Goal: Task Accomplishment & Management: Manage account settings

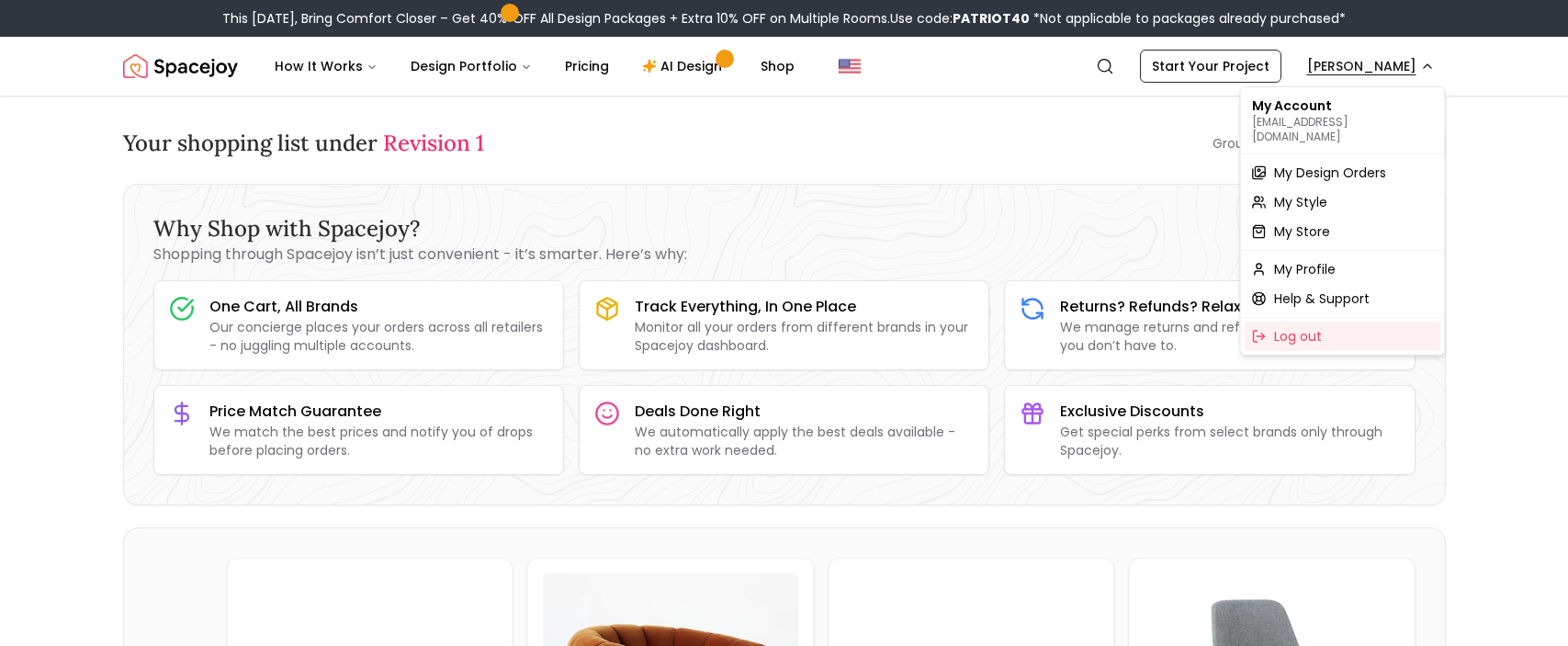
click at [1343, 164] on span "My Design Orders" at bounding box center [1330, 173] width 112 height 19
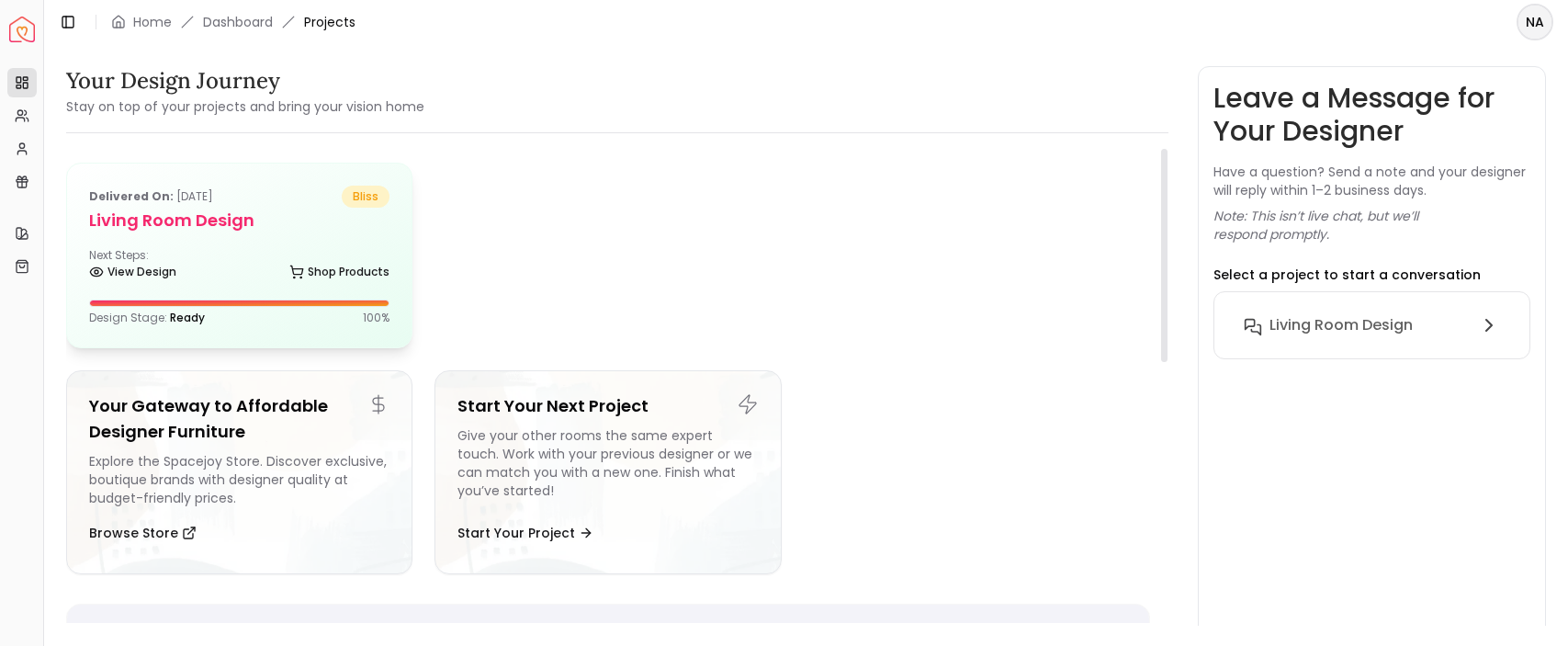
click at [241, 248] on div "Next Steps: View Design Shop Products" at bounding box center [239, 266] width 301 height 37
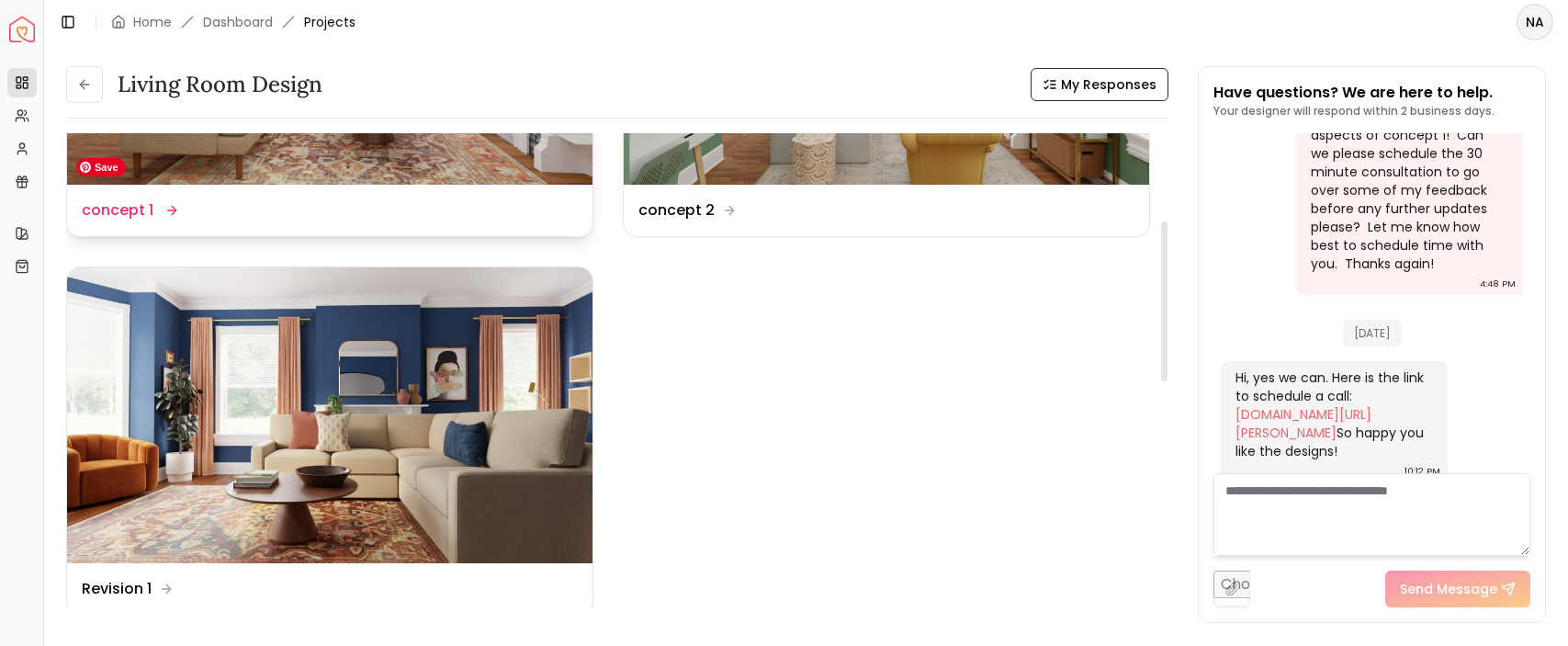
scroll to position [284, 0]
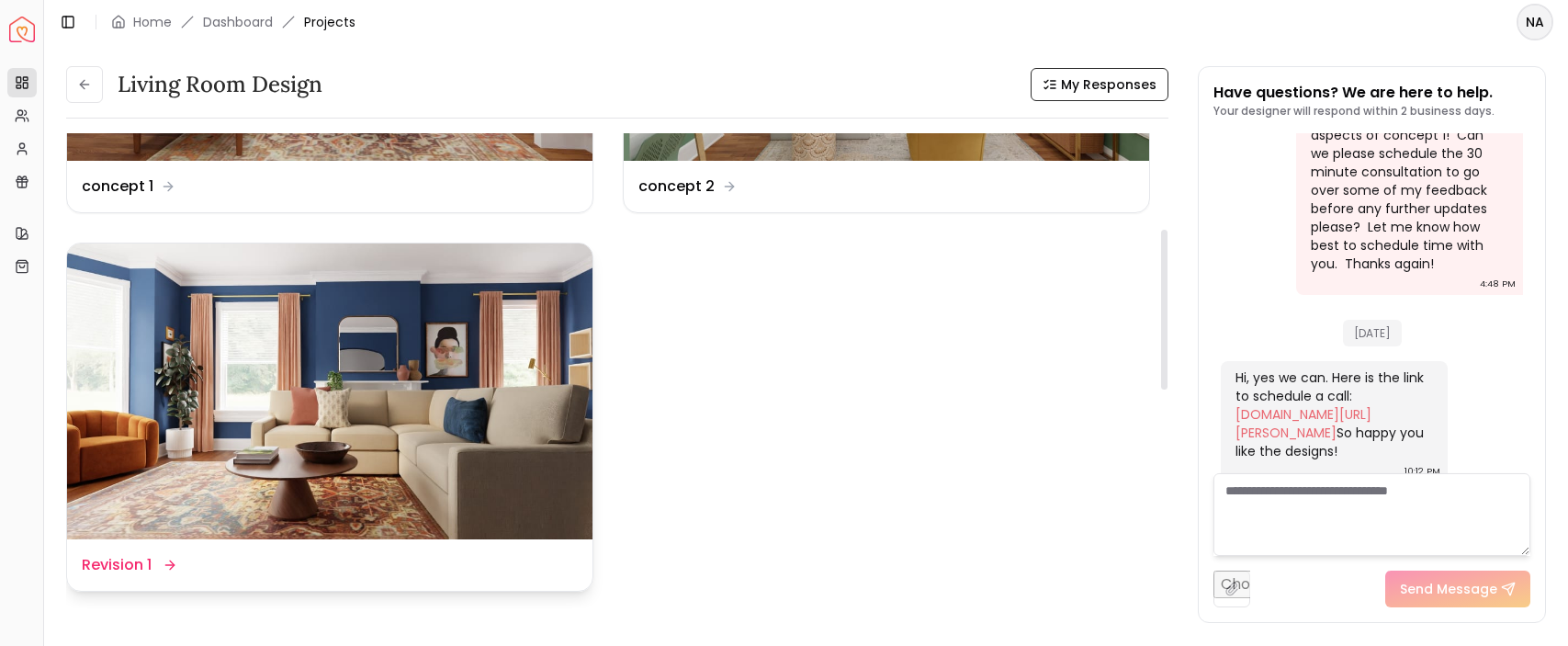
click at [109, 570] on dd "Revision 1" at bounding box center [116, 565] width 69 height 22
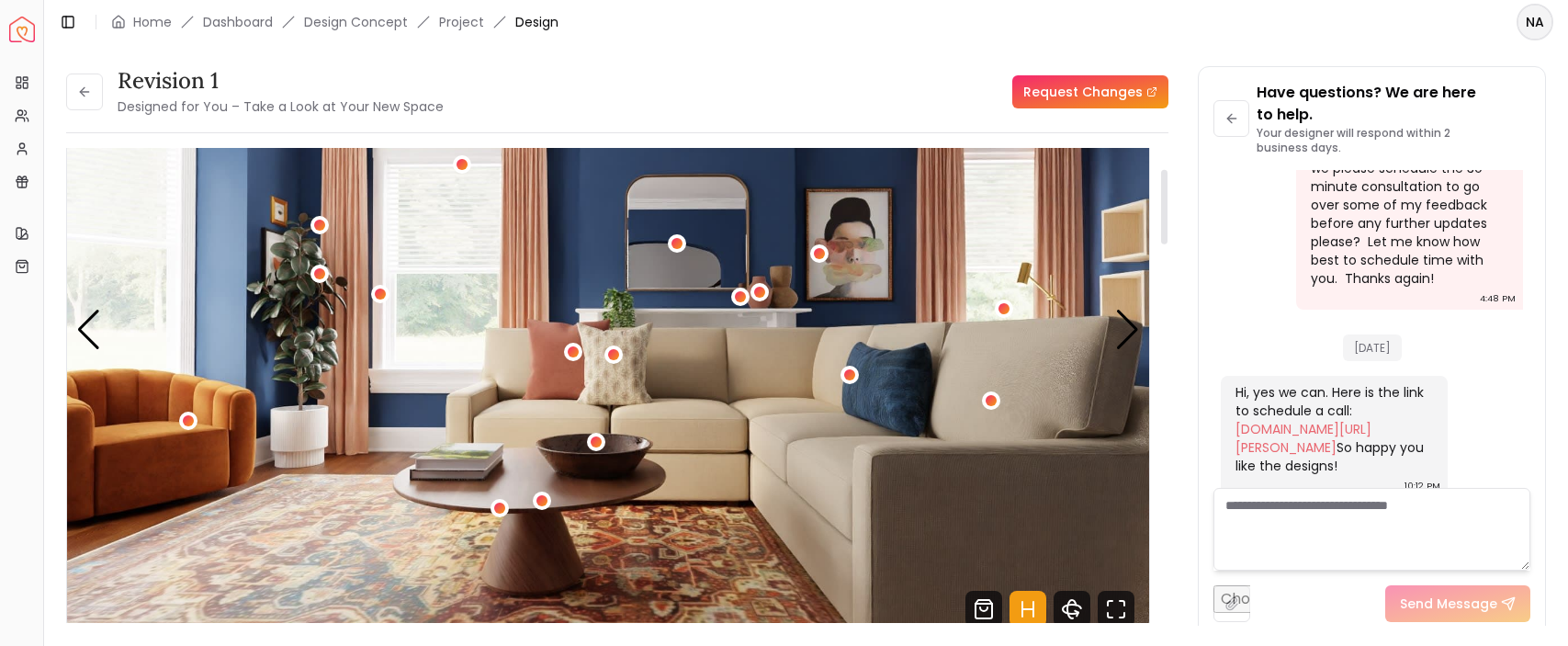
scroll to position [147, 0]
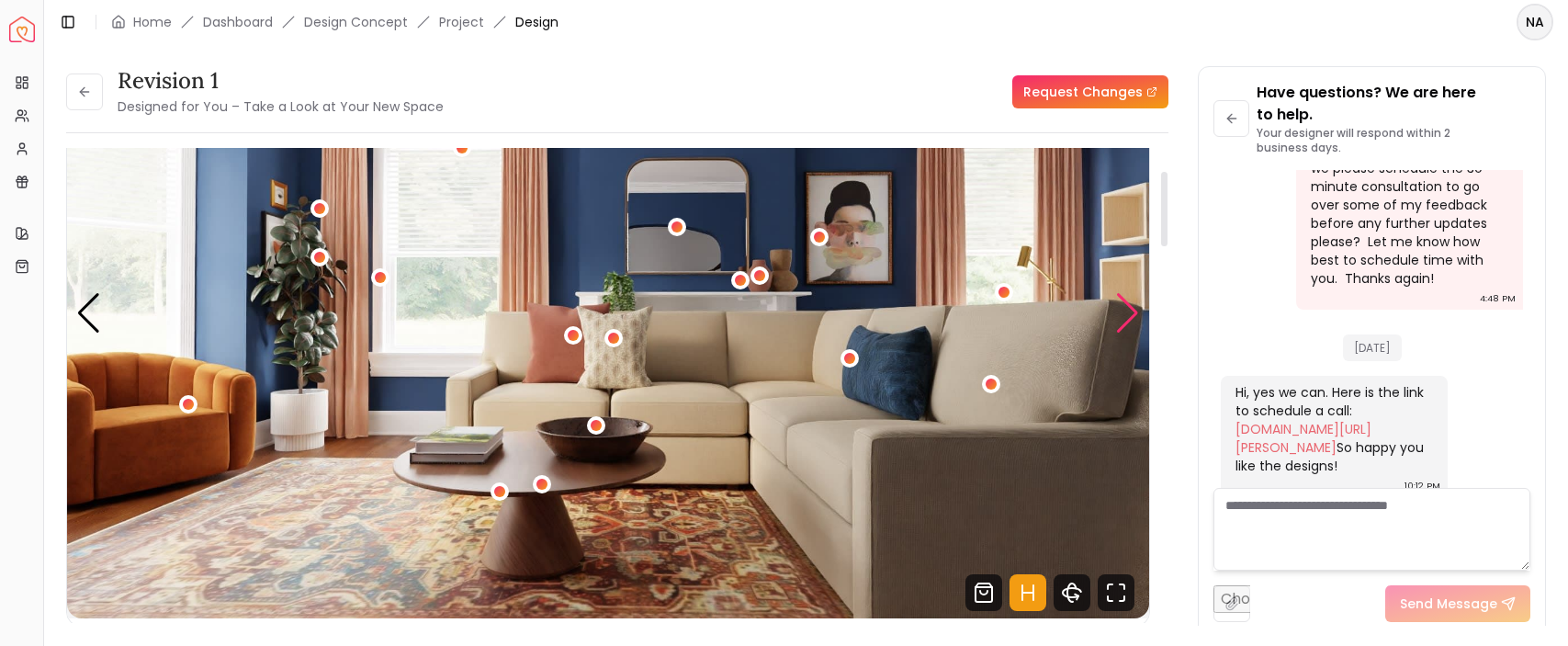
click at [1126, 310] on div "Next slide" at bounding box center [1127, 313] width 25 height 41
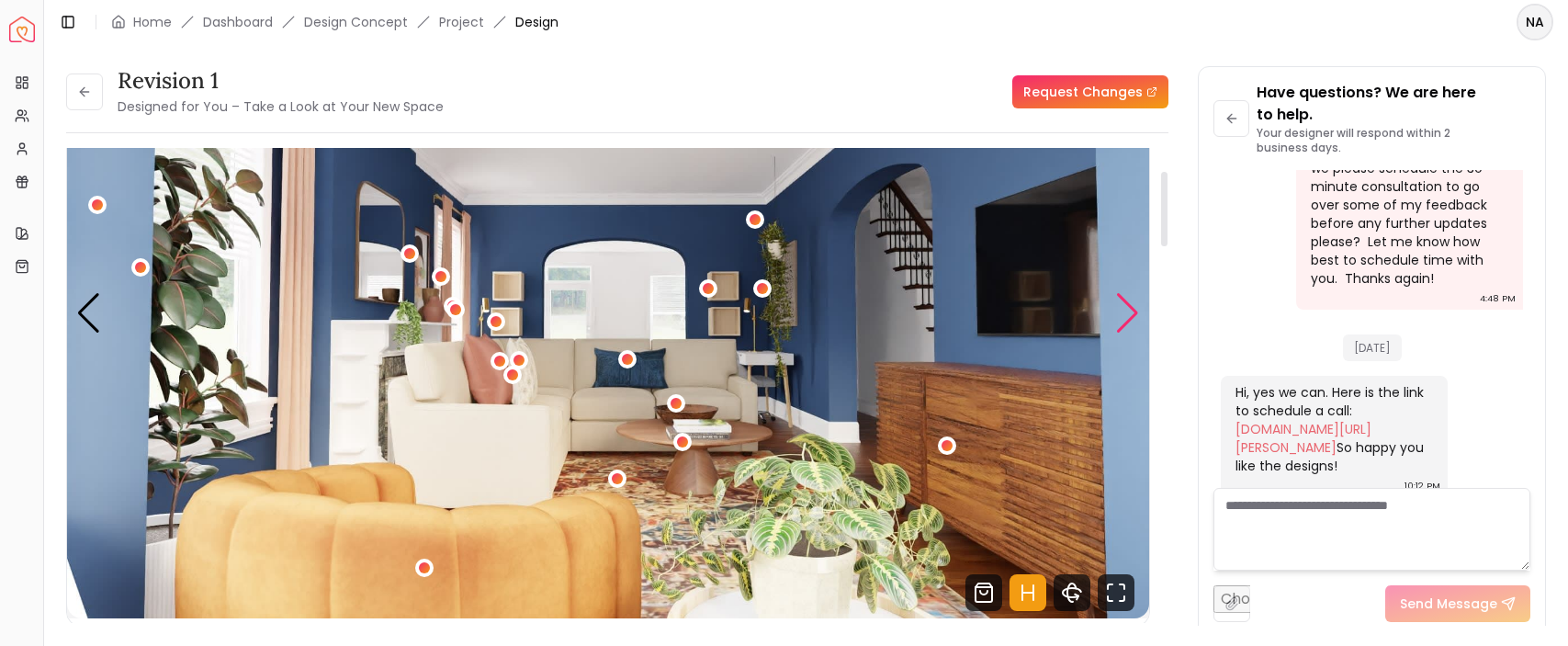
click at [1126, 316] on div "Next slide" at bounding box center [1127, 313] width 25 height 41
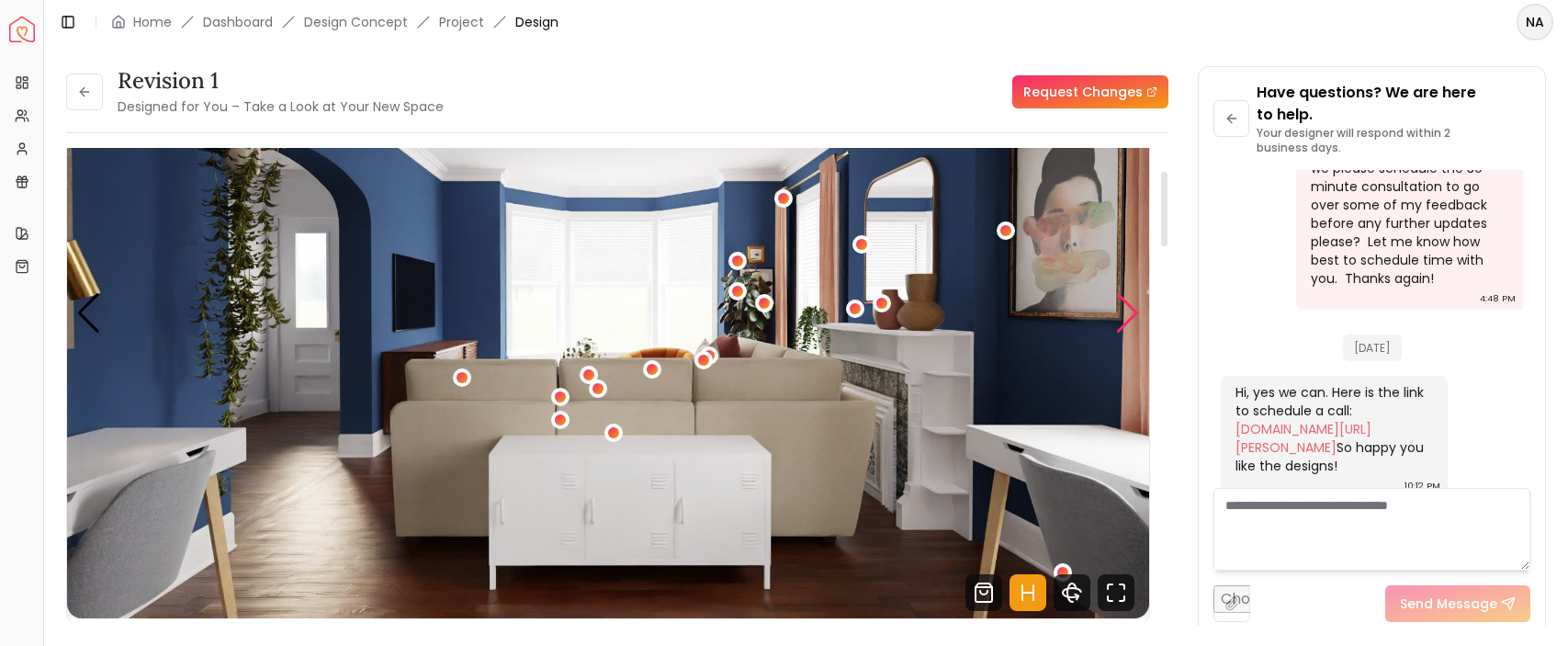
click at [1127, 316] on div "Next slide" at bounding box center [1127, 313] width 25 height 41
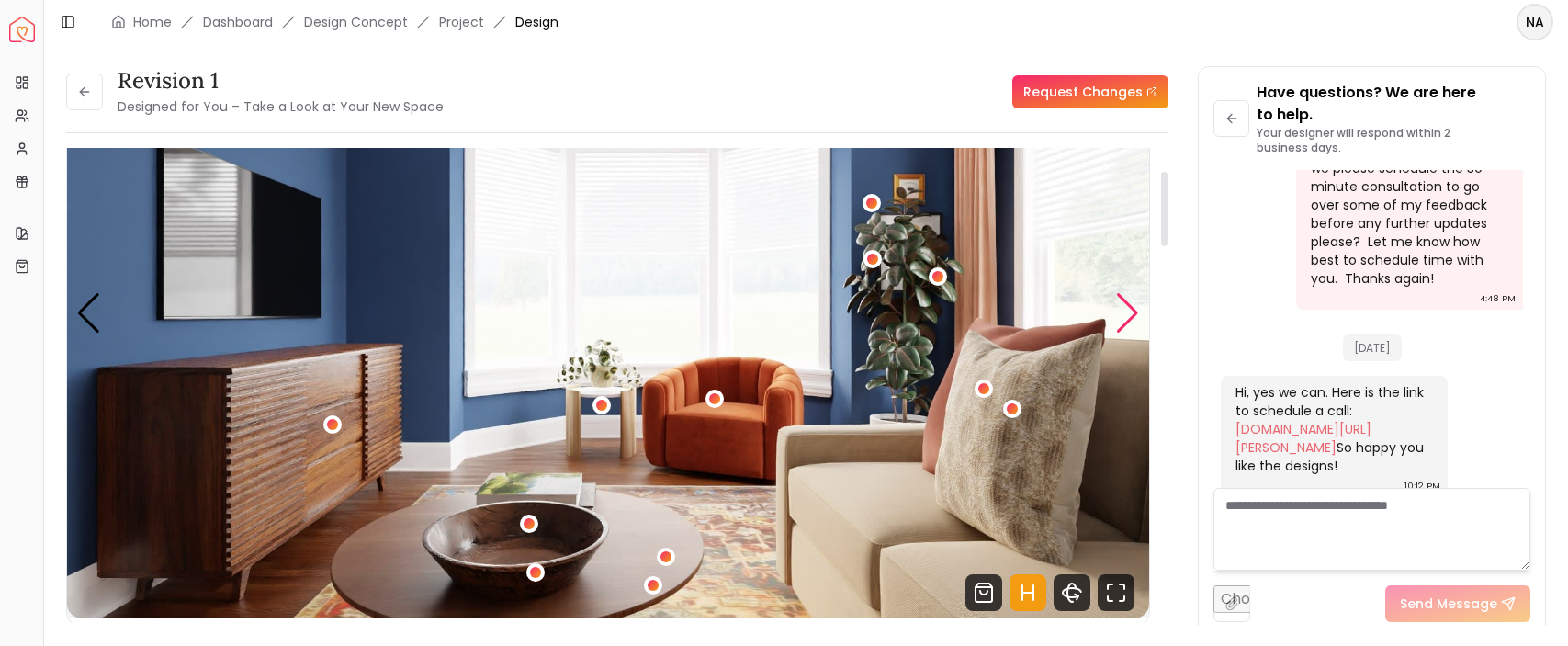
click at [1127, 317] on div "Next slide" at bounding box center [1127, 313] width 25 height 41
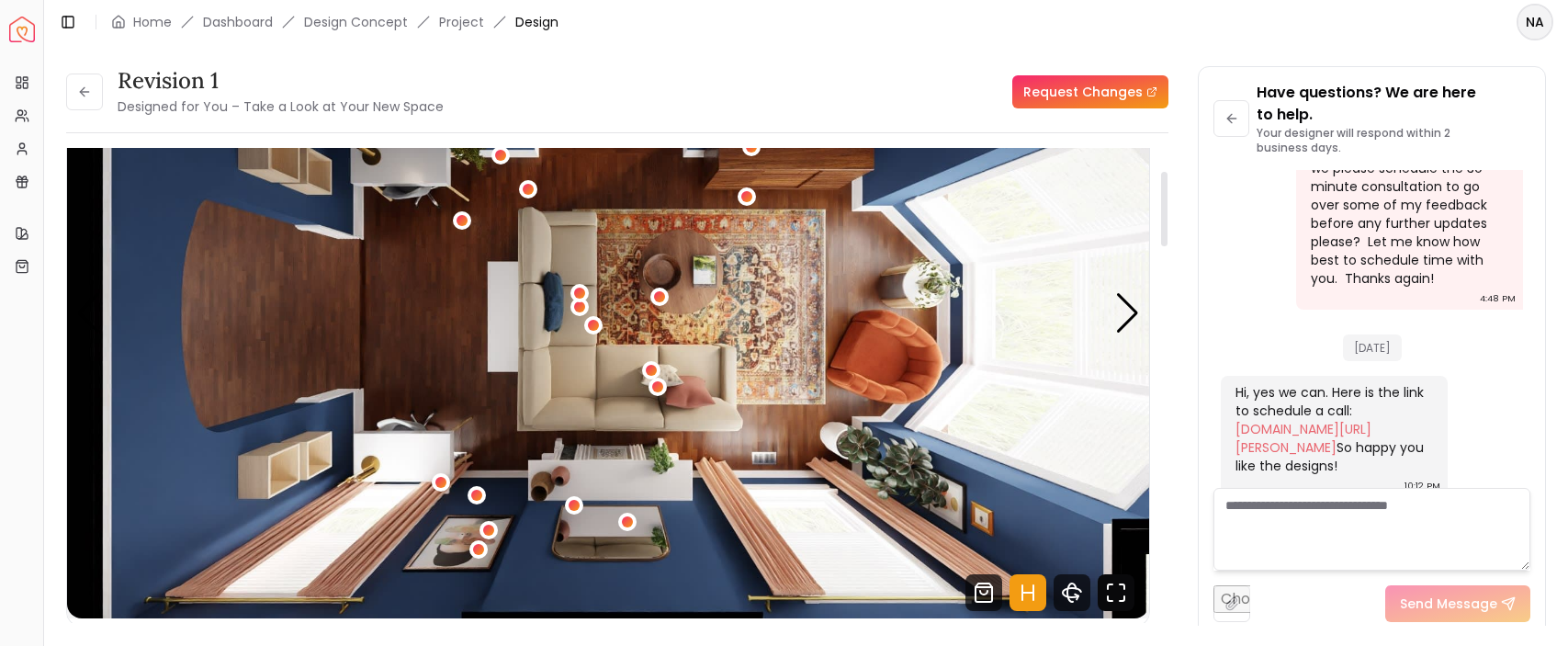
click at [1118, 590] on icon "Fullscreen" at bounding box center [1116, 592] width 37 height 37
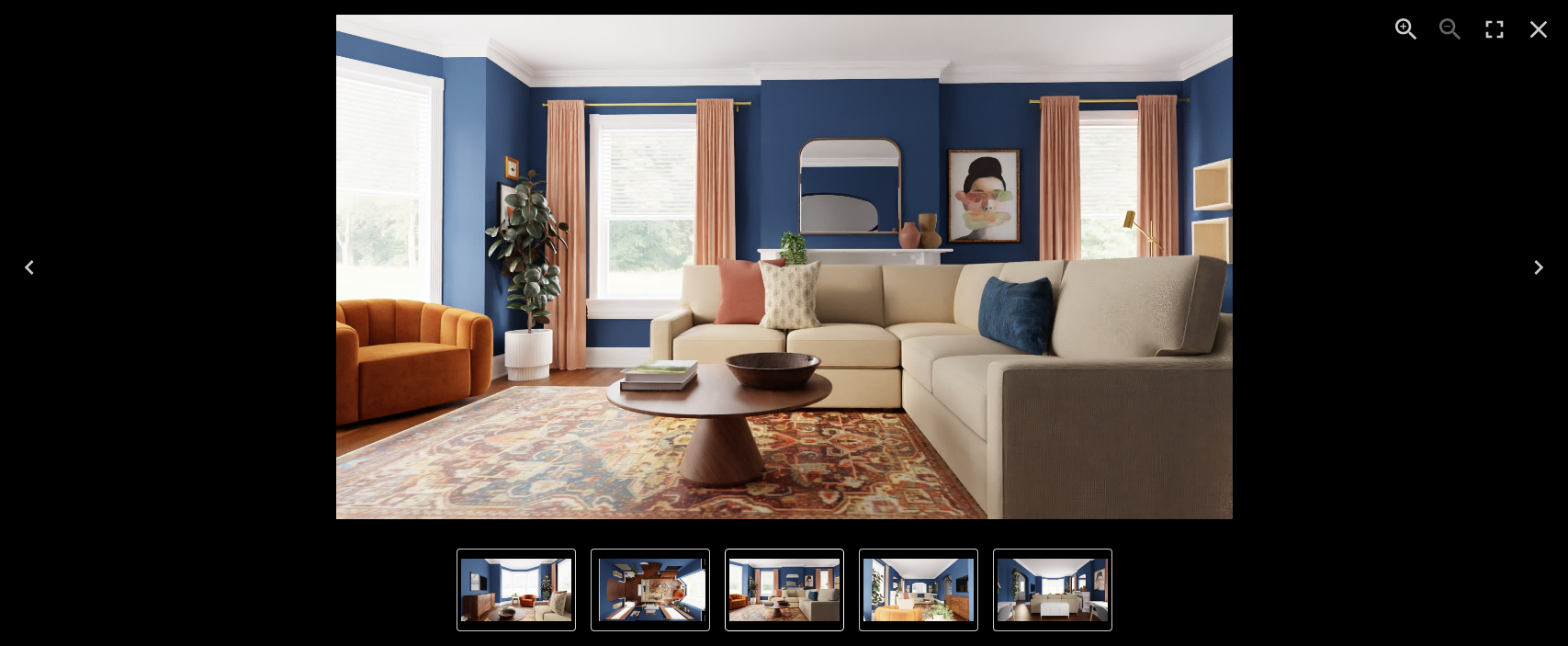
click at [1543, 268] on icon "Next" at bounding box center [1538, 268] width 30 height 30
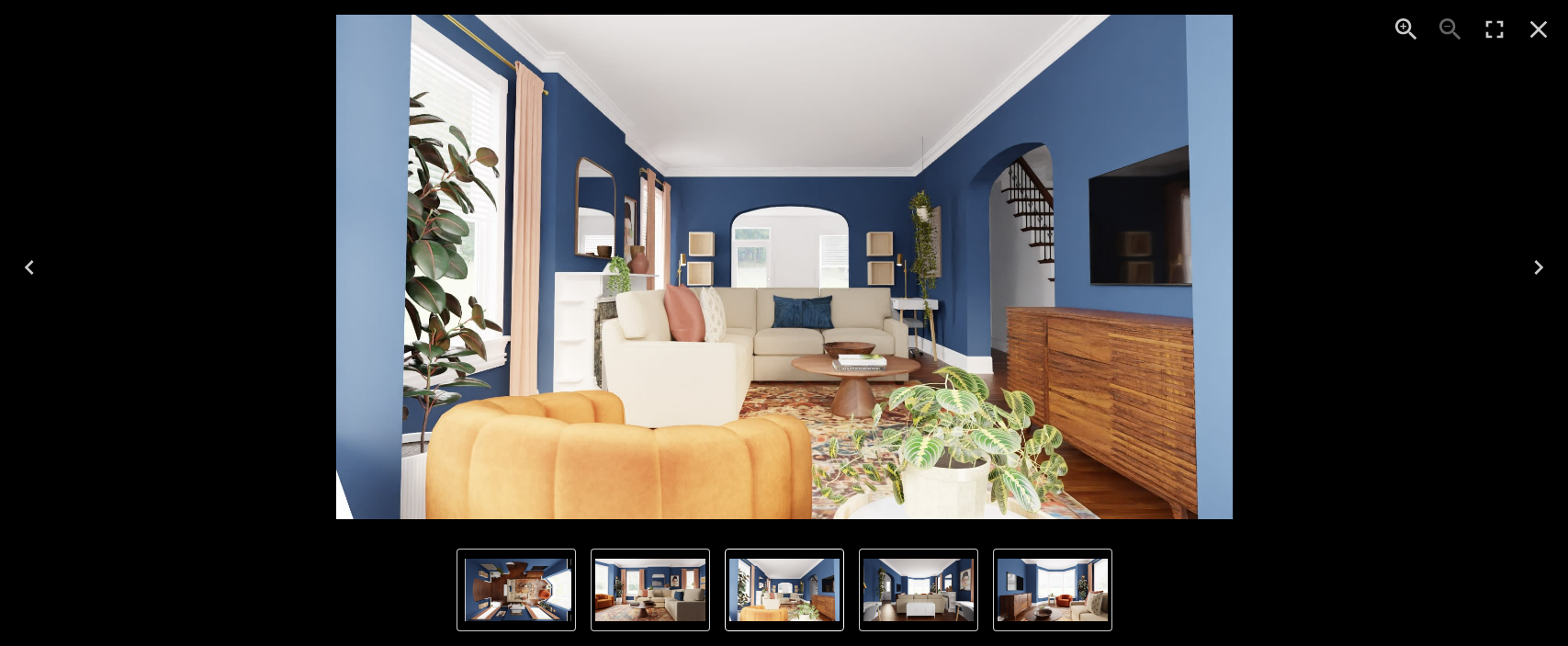
click at [1543, 268] on icon "Next" at bounding box center [1538, 268] width 30 height 30
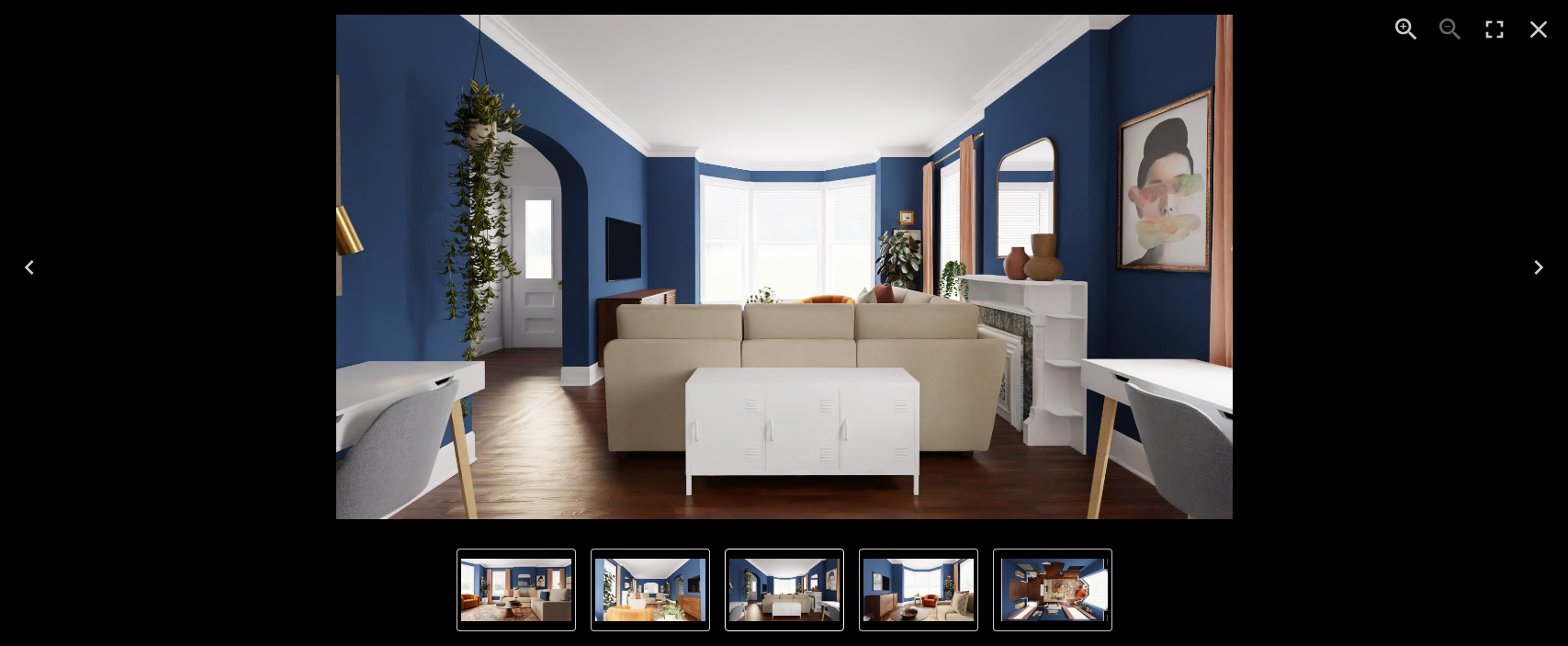
click at [1543, 268] on icon "Next" at bounding box center [1538, 268] width 30 height 30
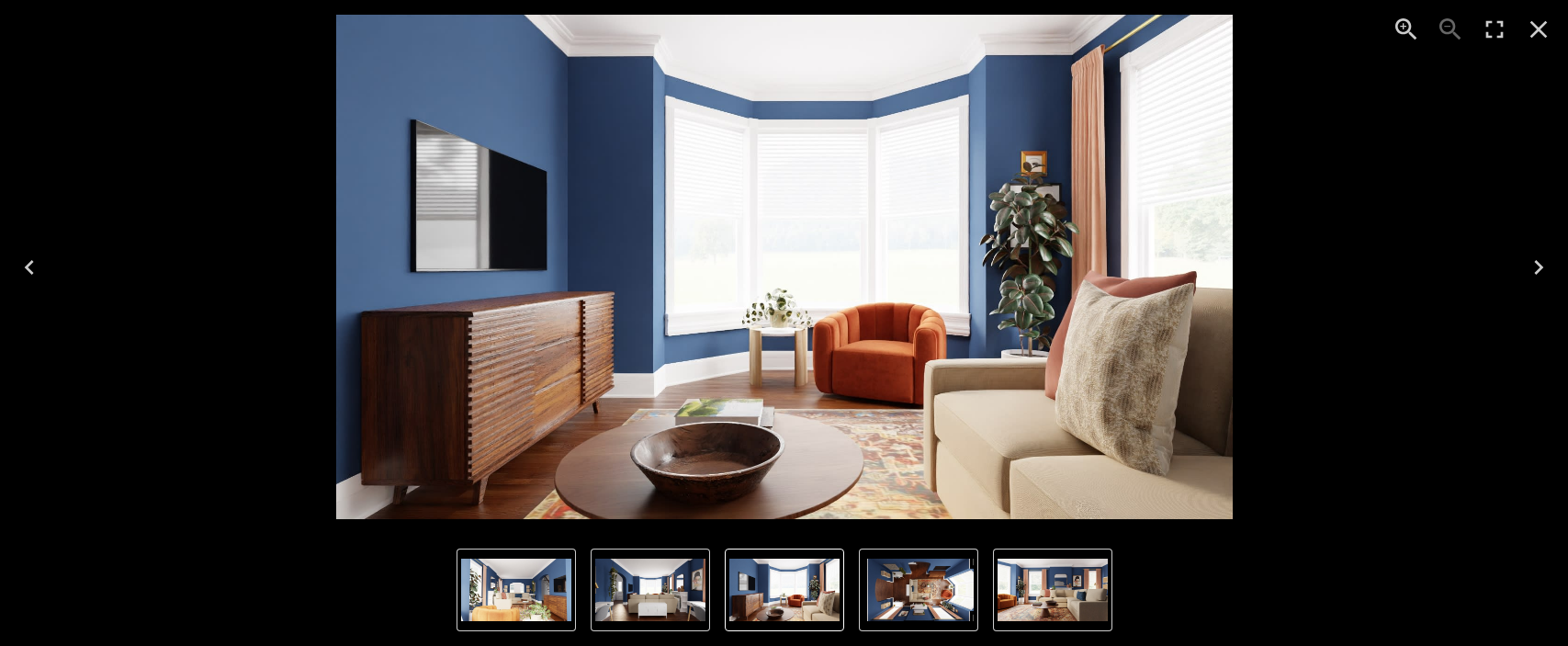
click at [1543, 268] on icon "Next" at bounding box center [1538, 268] width 30 height 30
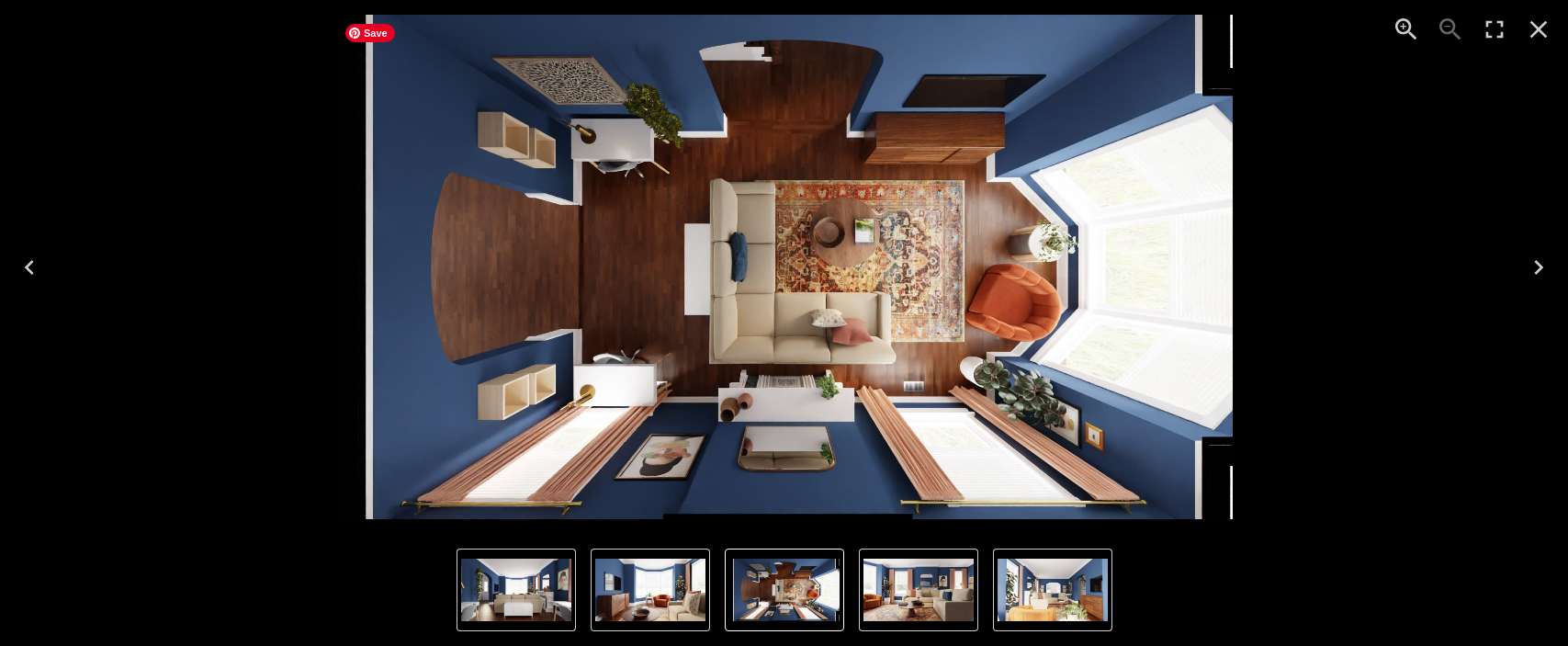
click at [640, 159] on img "5 of 5" at bounding box center [784, 267] width 897 height 504
click at [1538, 266] on icon "Next" at bounding box center [1538, 268] width 30 height 30
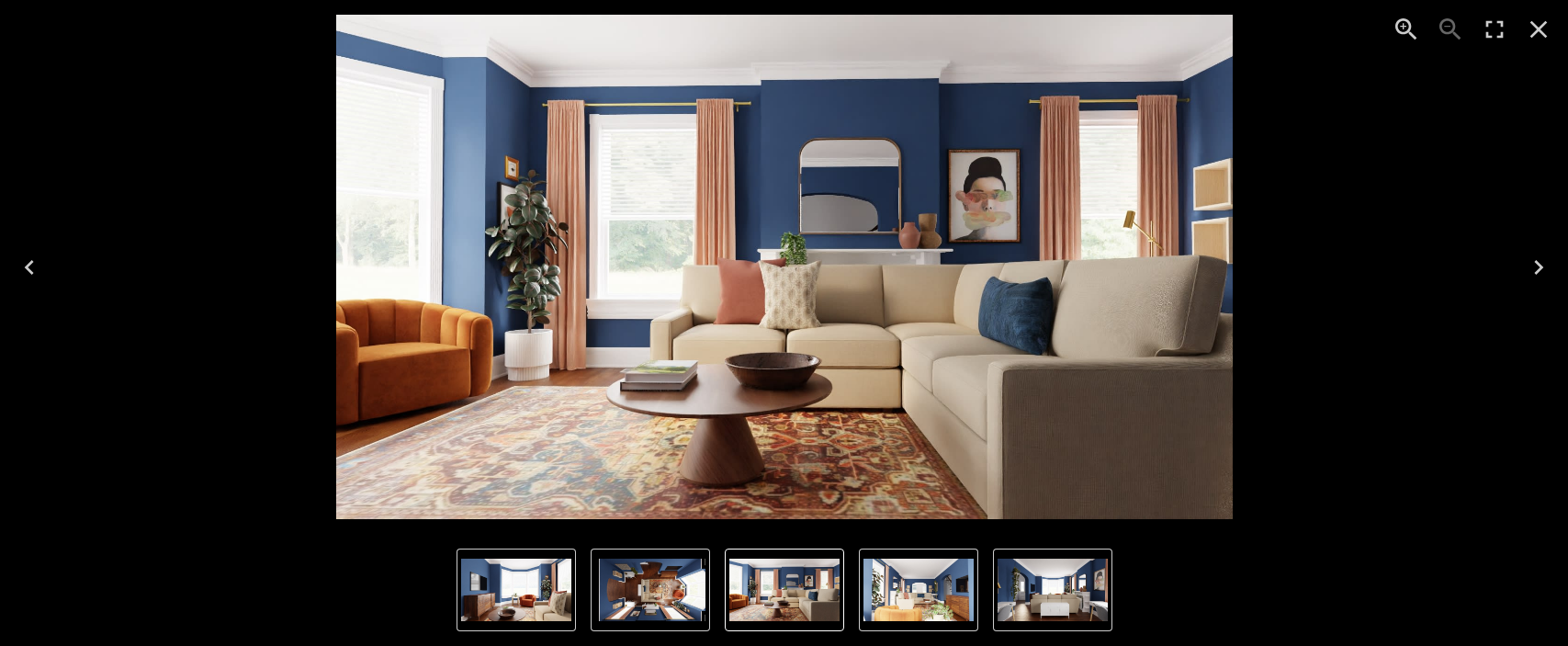
click at [1538, 266] on icon "Next" at bounding box center [1538, 268] width 30 height 30
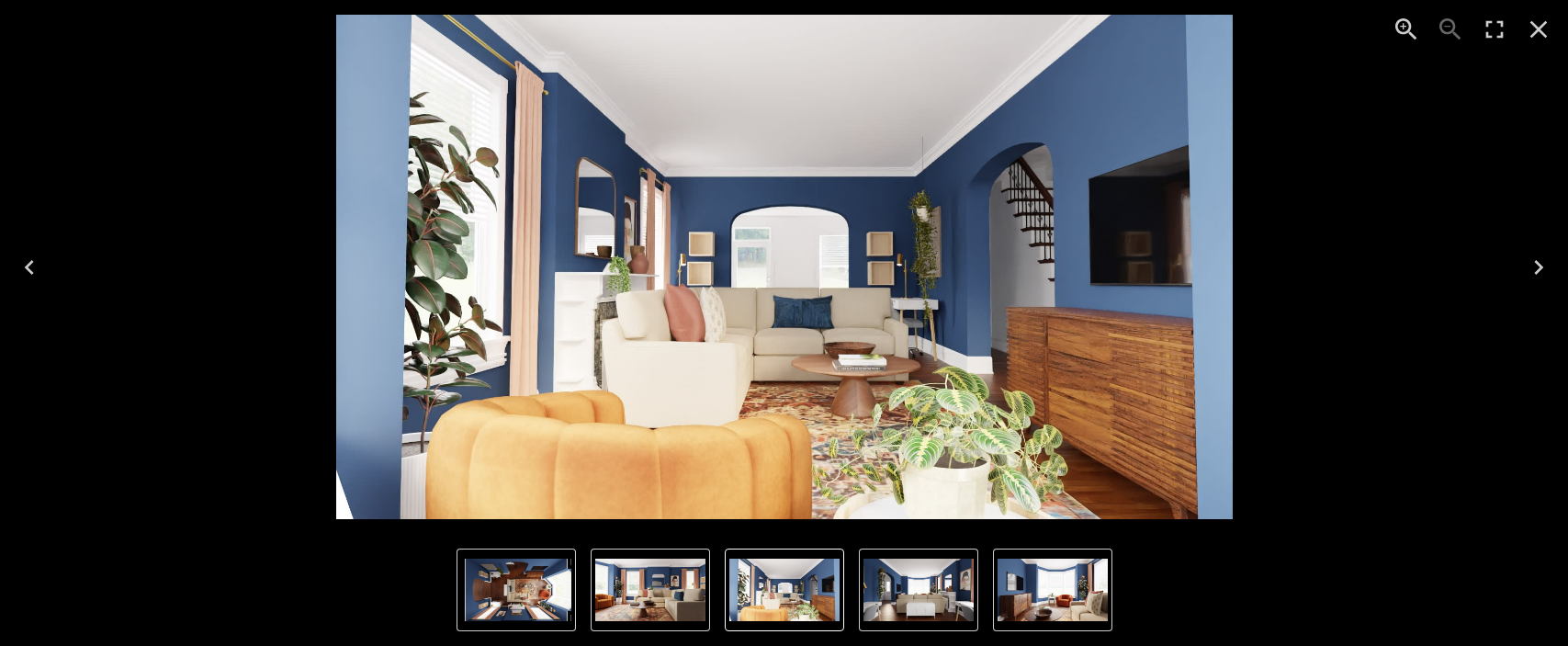
click at [1538, 266] on icon "Next" at bounding box center [1538, 268] width 30 height 30
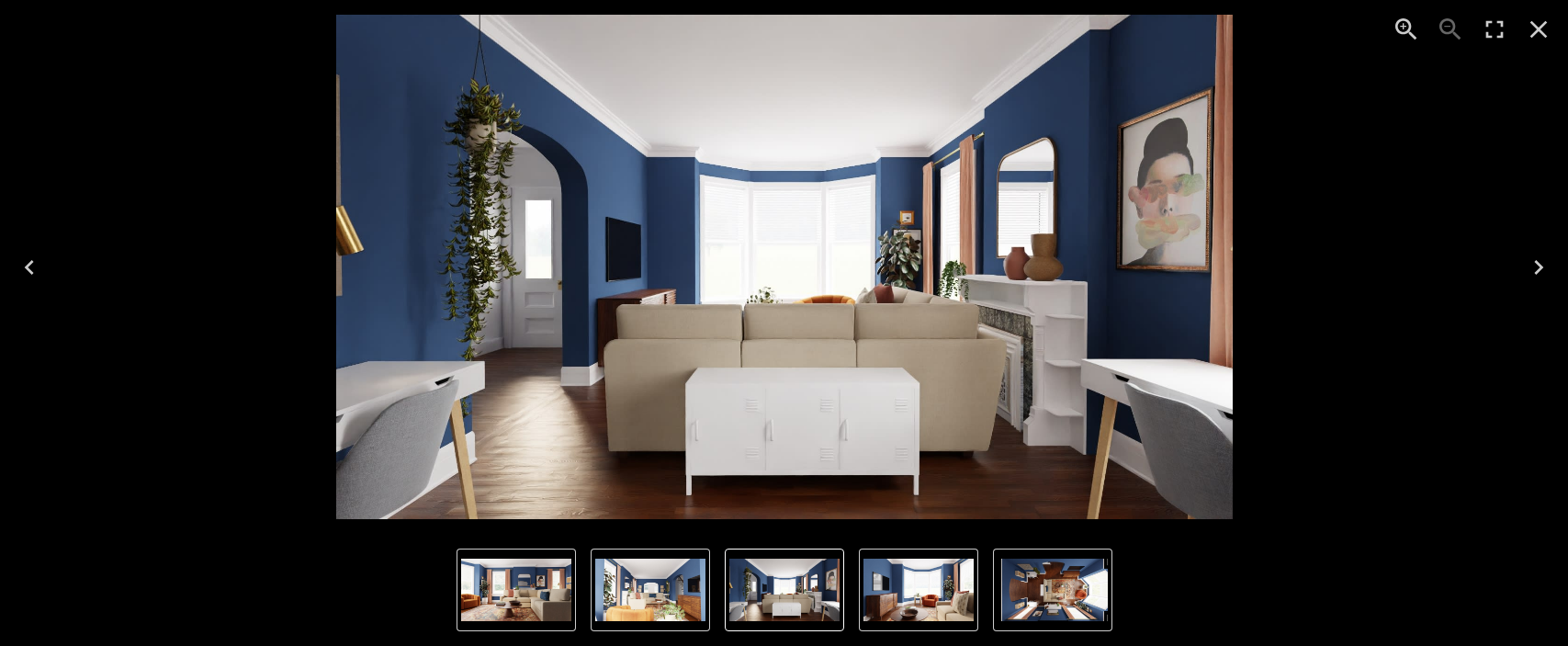
click at [1538, 266] on icon "Next" at bounding box center [1538, 268] width 30 height 30
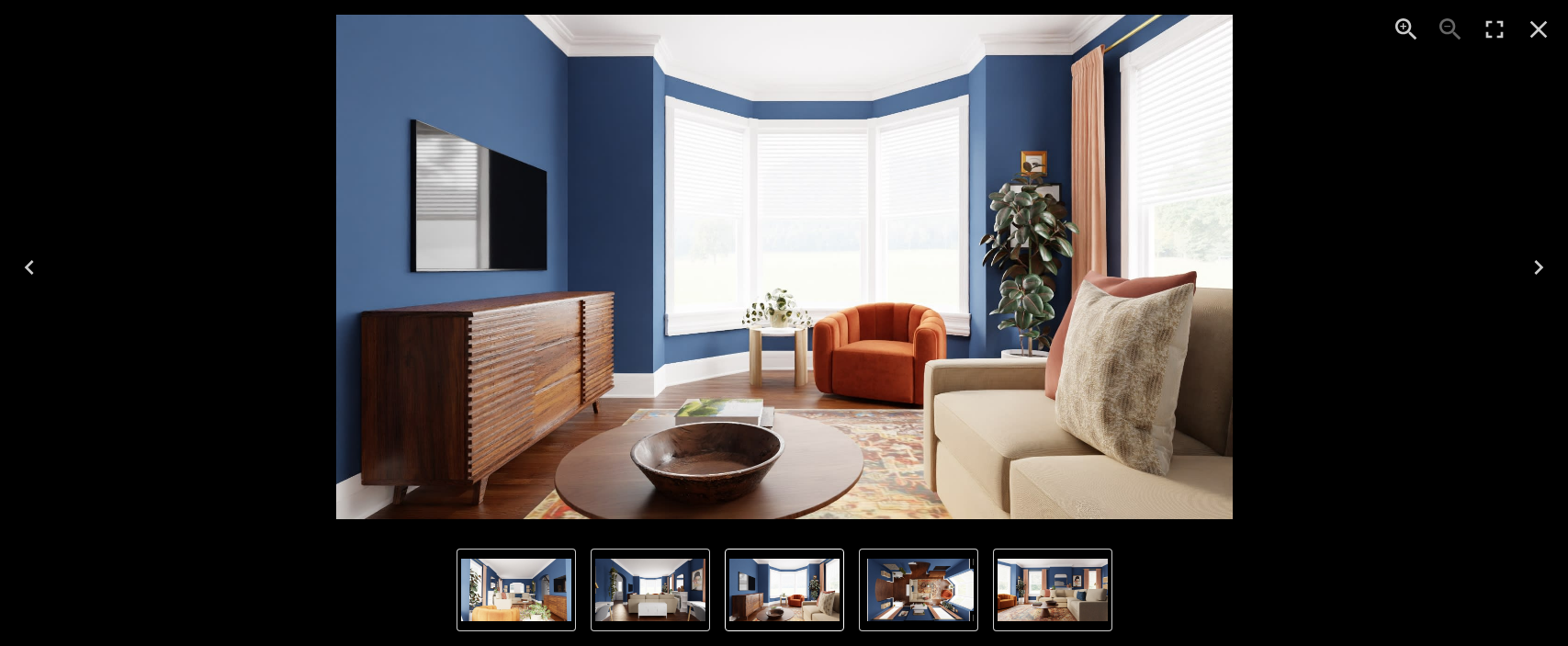
click at [1537, 266] on icon "Next" at bounding box center [1538, 268] width 30 height 30
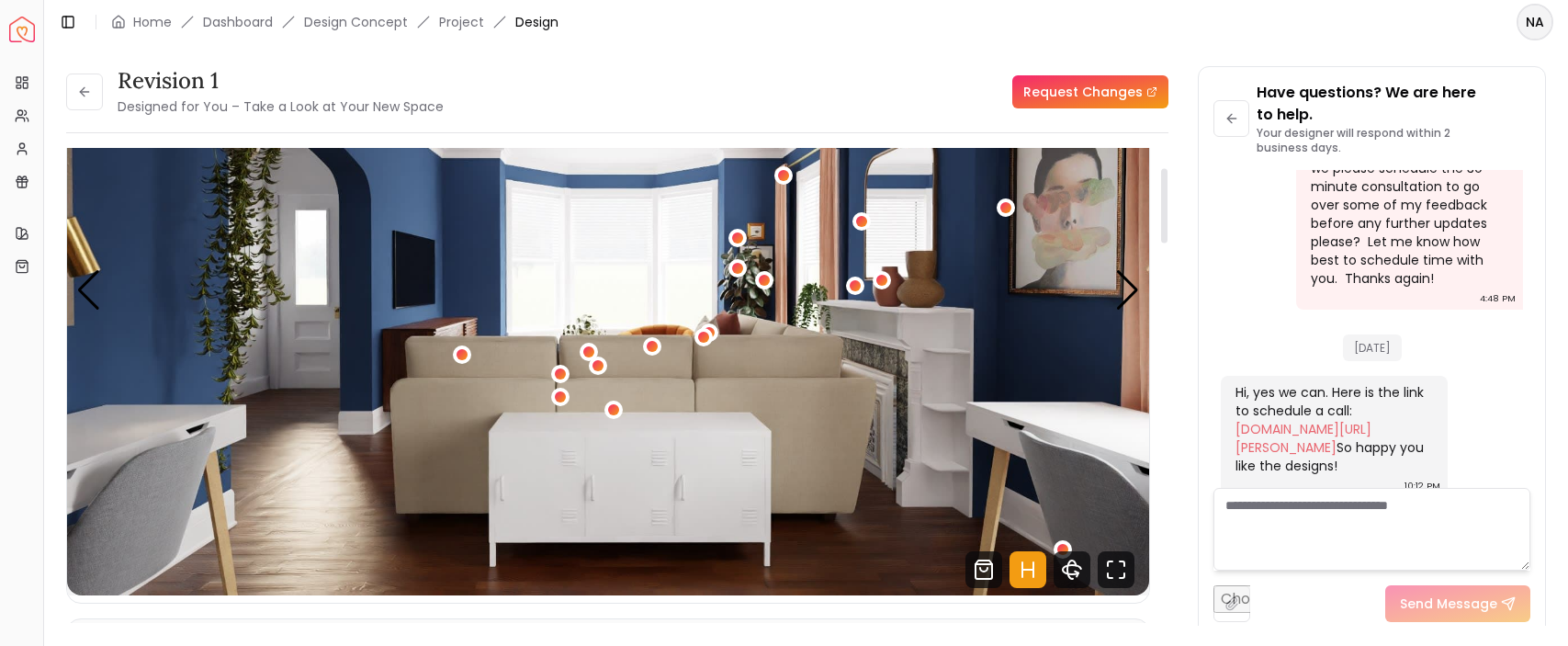
scroll to position [103, 0]
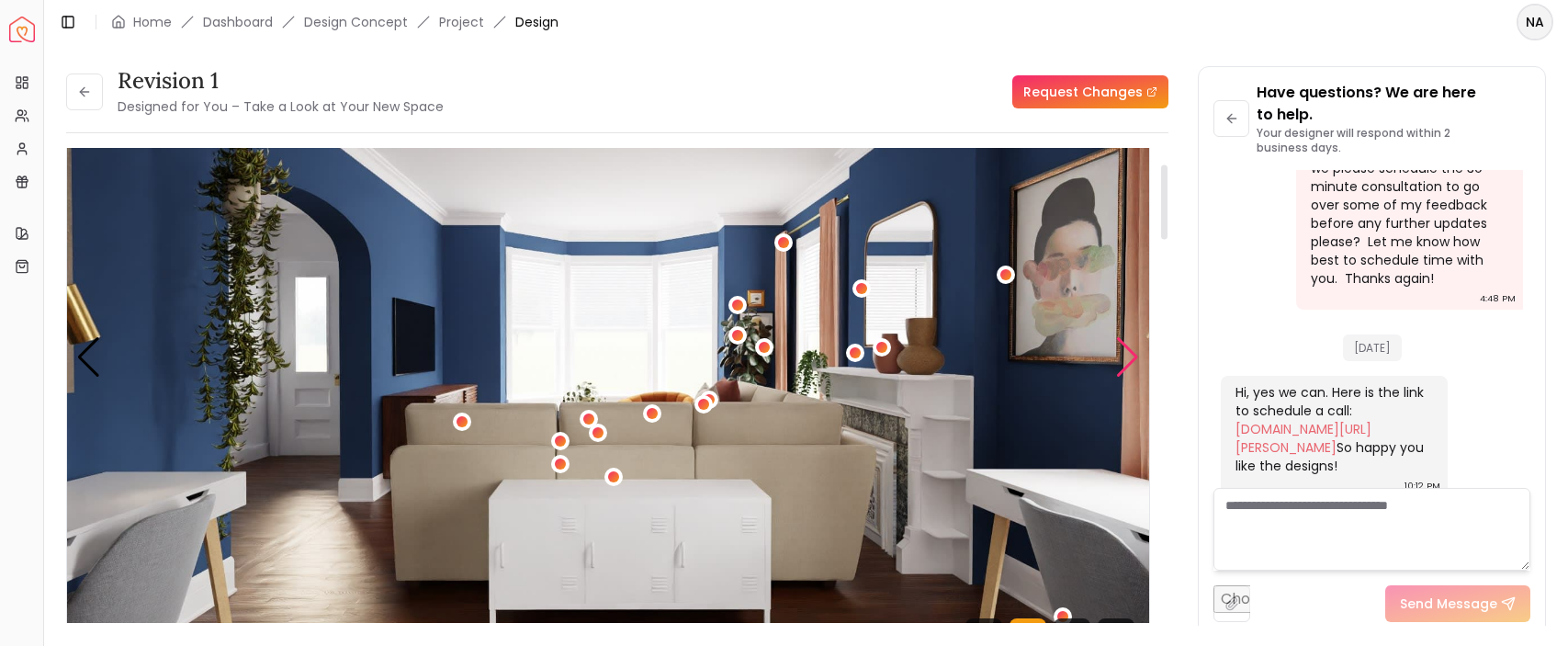
click at [1127, 355] on div "Next slide" at bounding box center [1127, 357] width 25 height 41
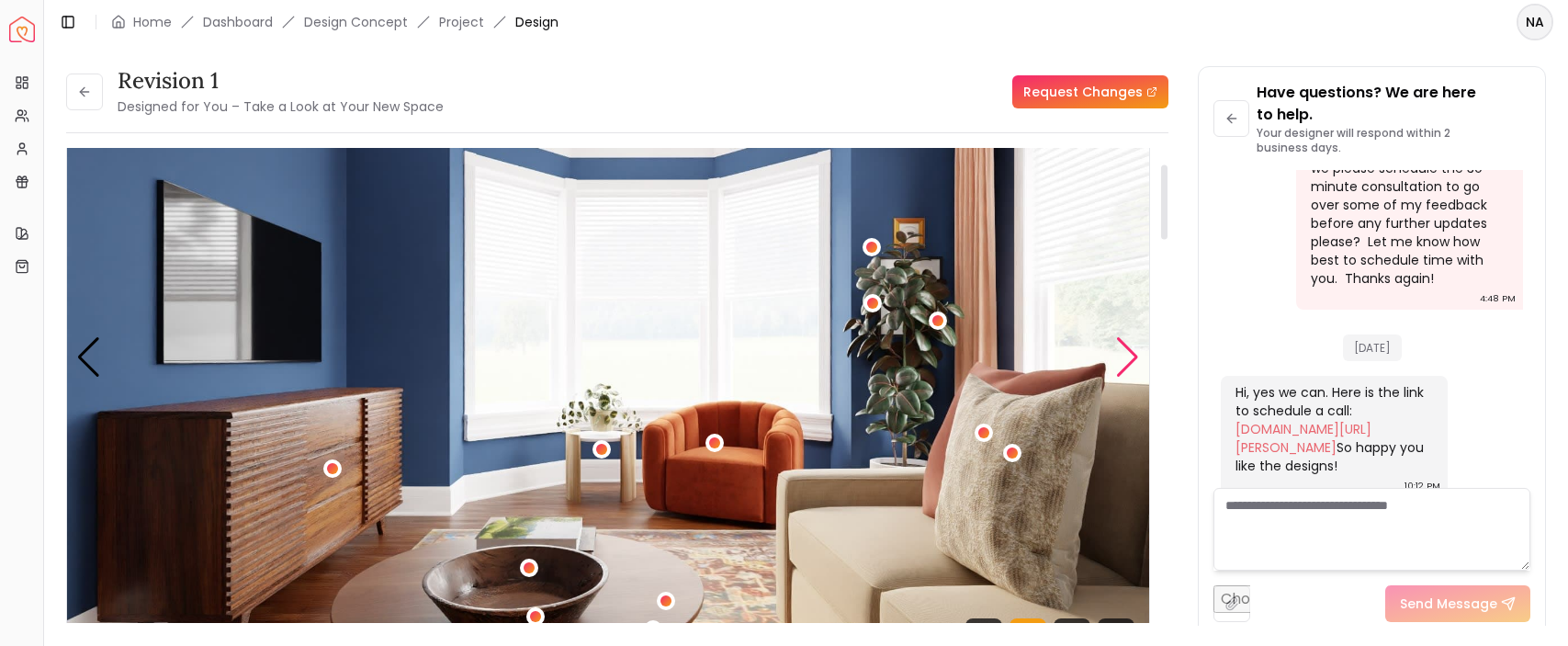
click at [1127, 355] on div "Next slide" at bounding box center [1127, 357] width 25 height 41
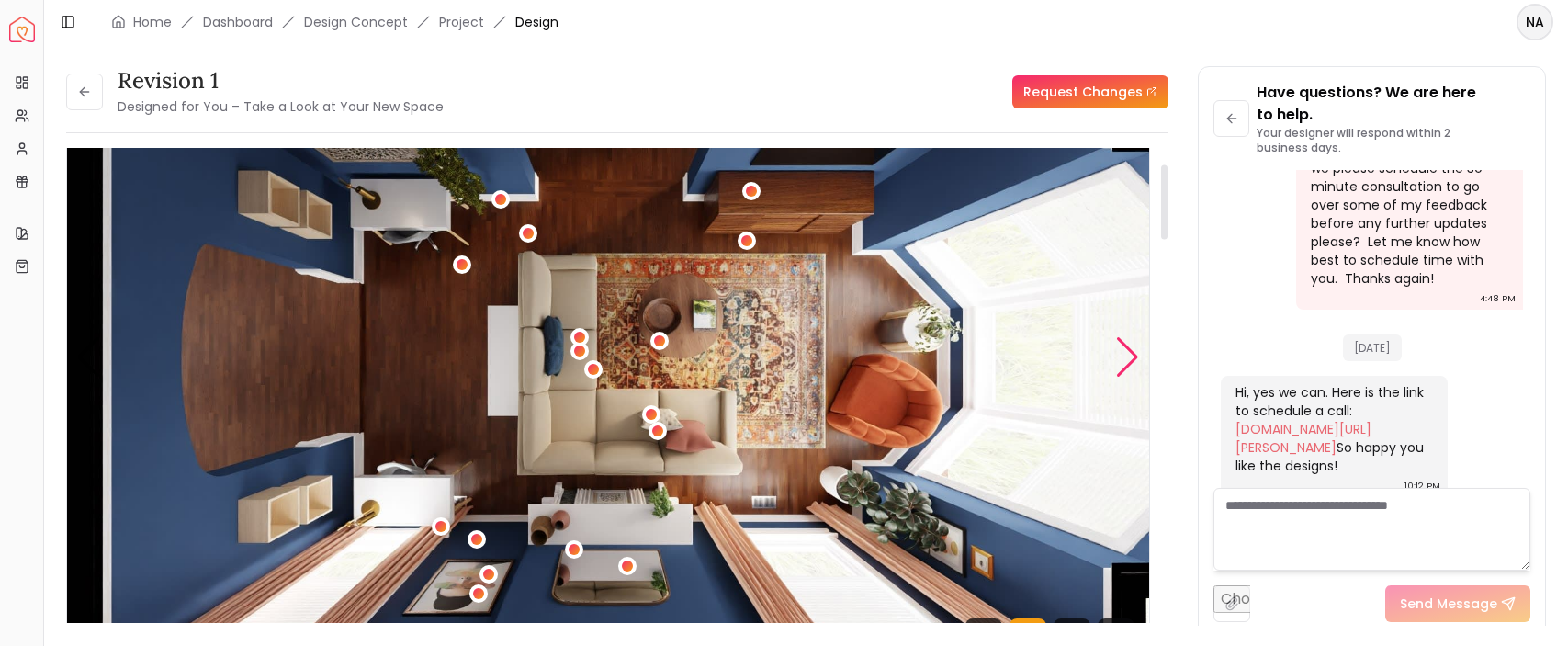
click at [1127, 355] on div "Next slide" at bounding box center [1127, 357] width 25 height 41
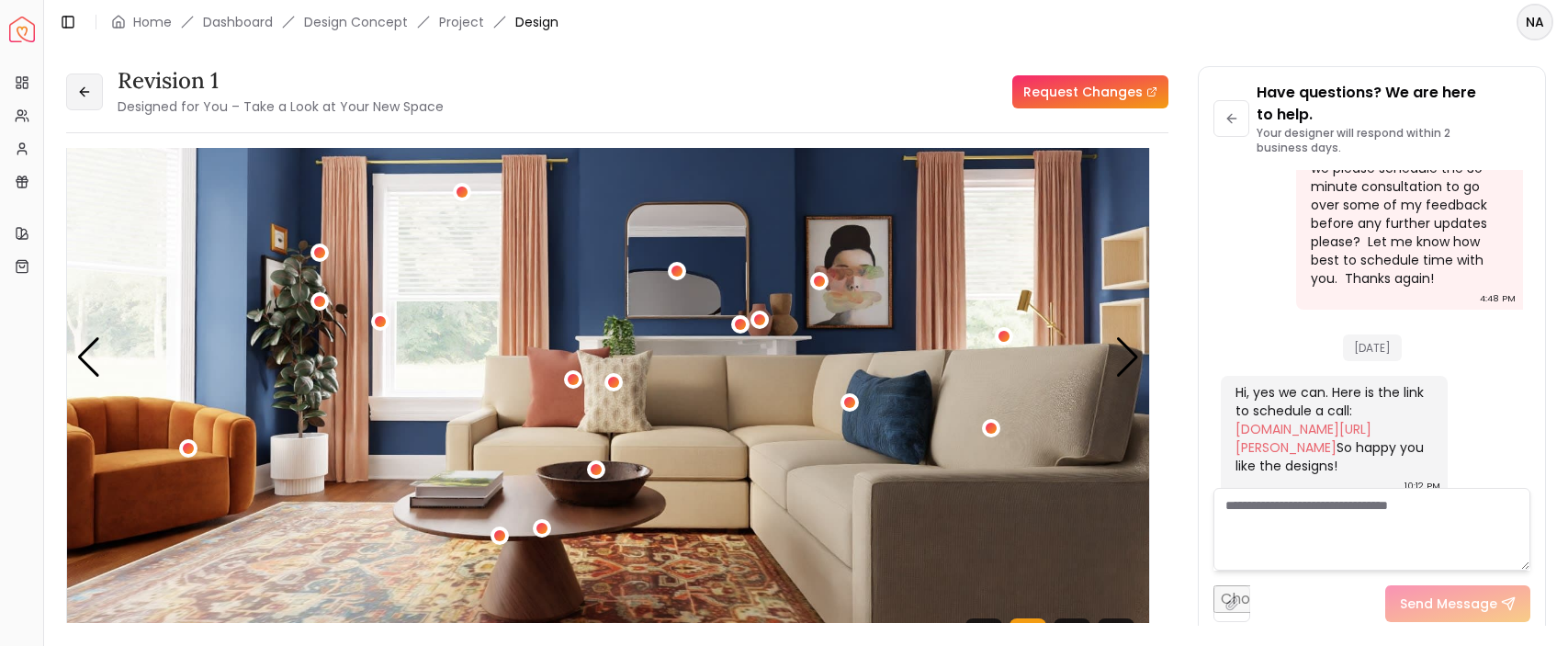
click at [80, 90] on icon at bounding box center [82, 91] width 5 height 8
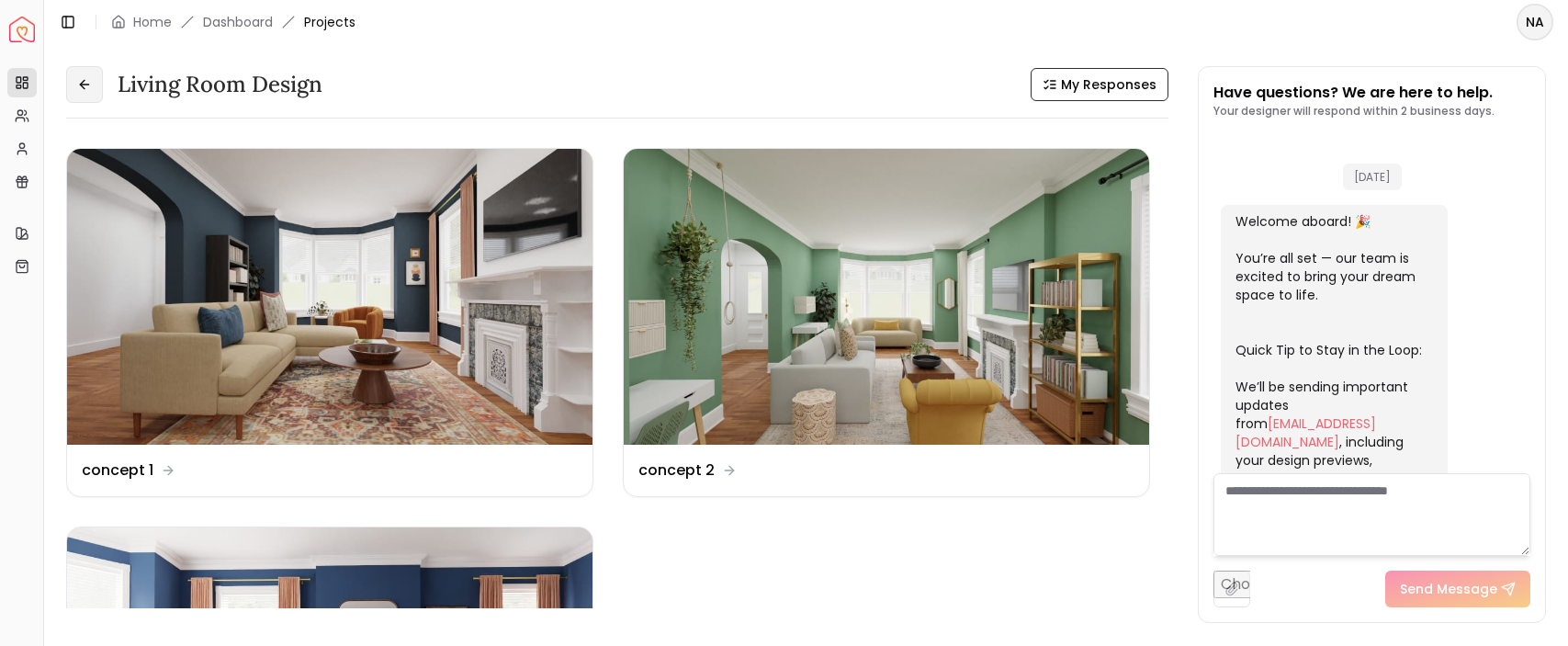
scroll to position [1684, 0]
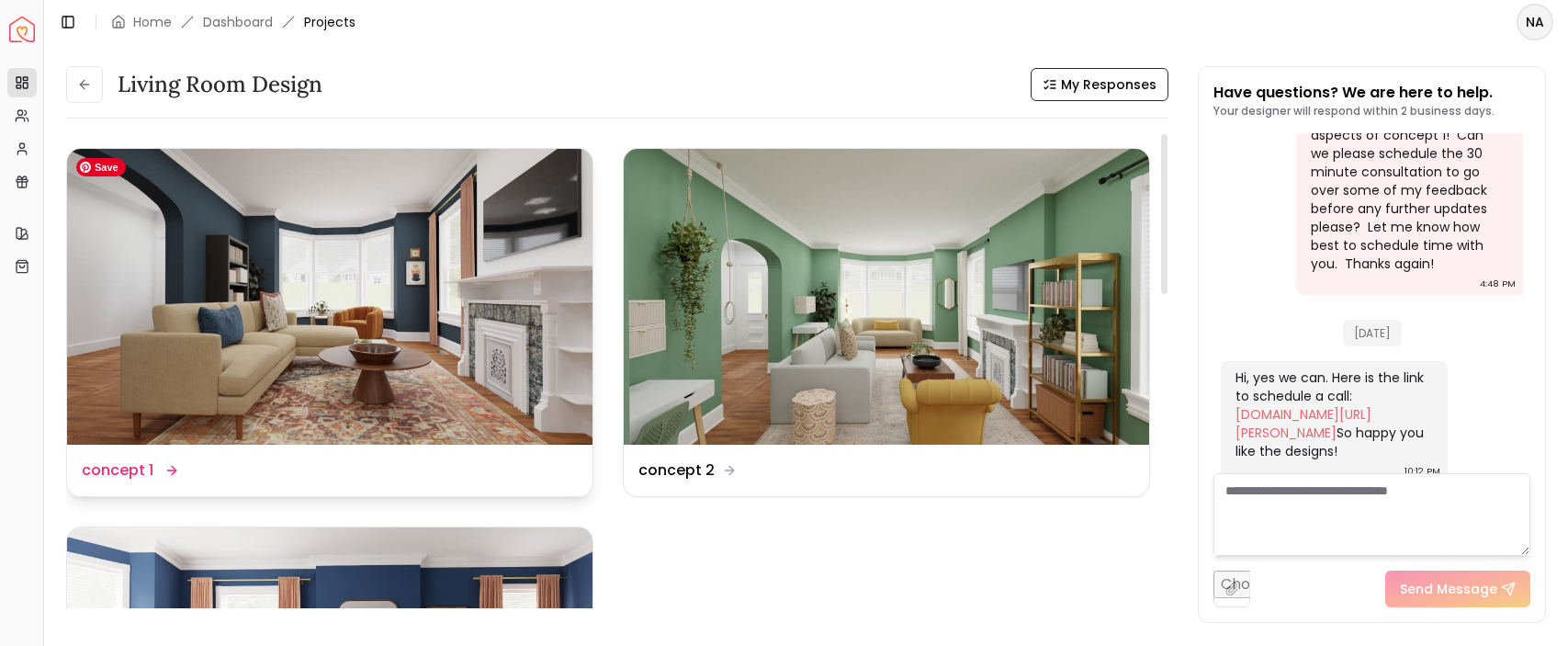
click at [274, 345] on img at bounding box center [330, 297] width 526 height 296
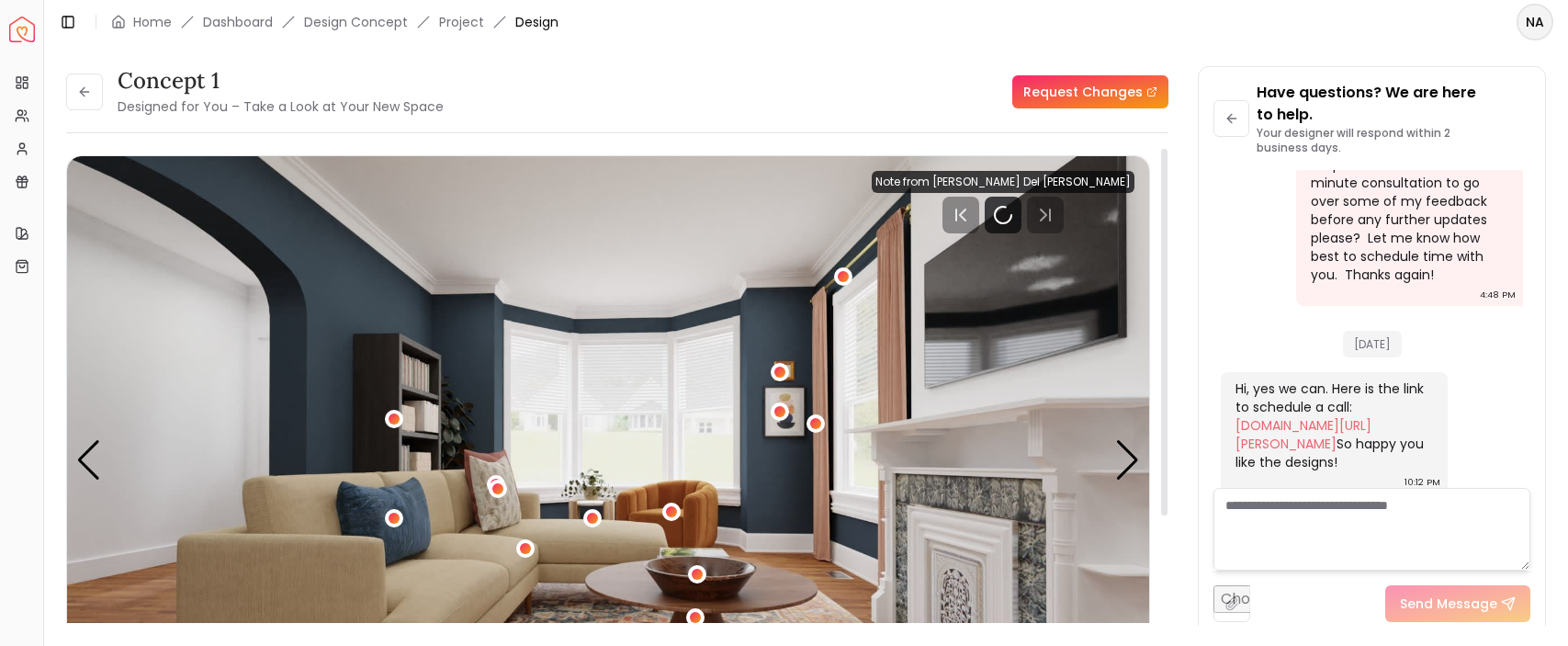
scroll to position [1706, 0]
click at [1125, 477] on div "Next slide" at bounding box center [1127, 460] width 25 height 41
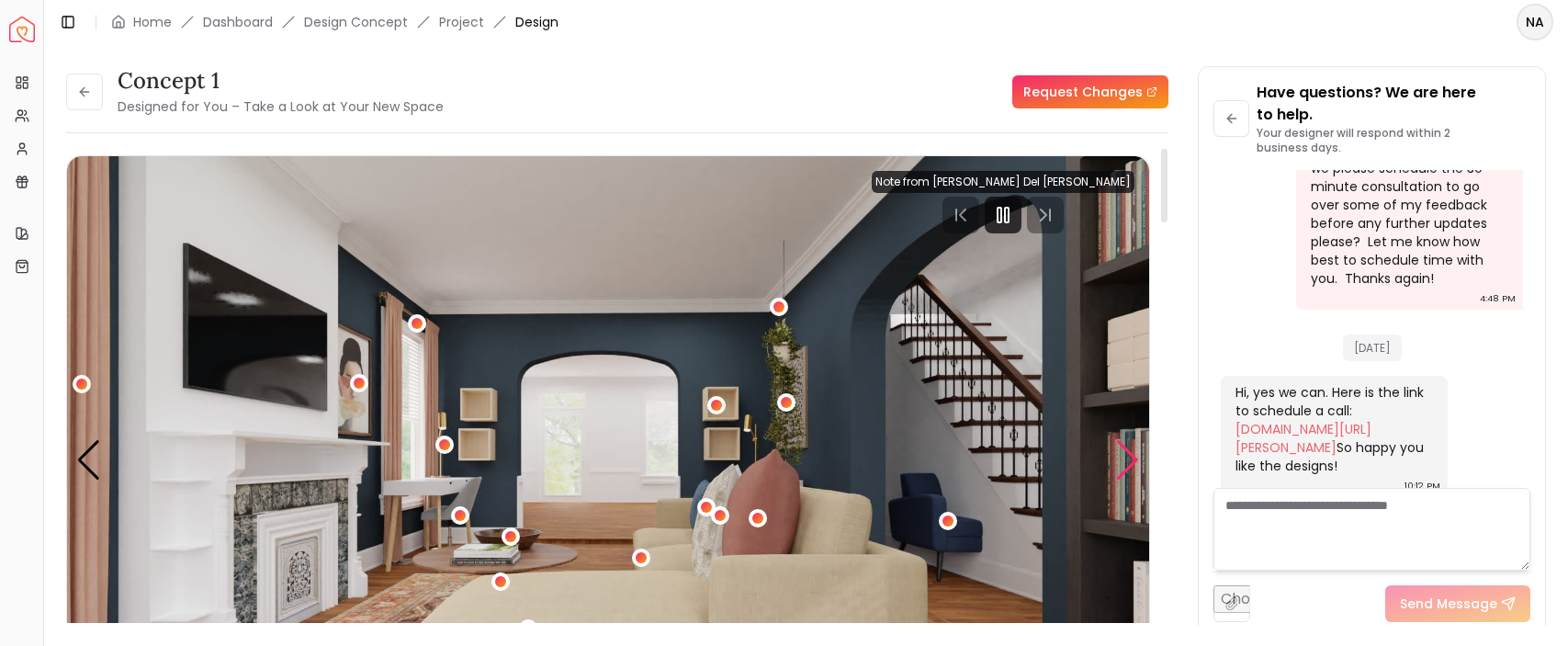
click at [1125, 477] on div "Next slide" at bounding box center [1127, 460] width 25 height 41
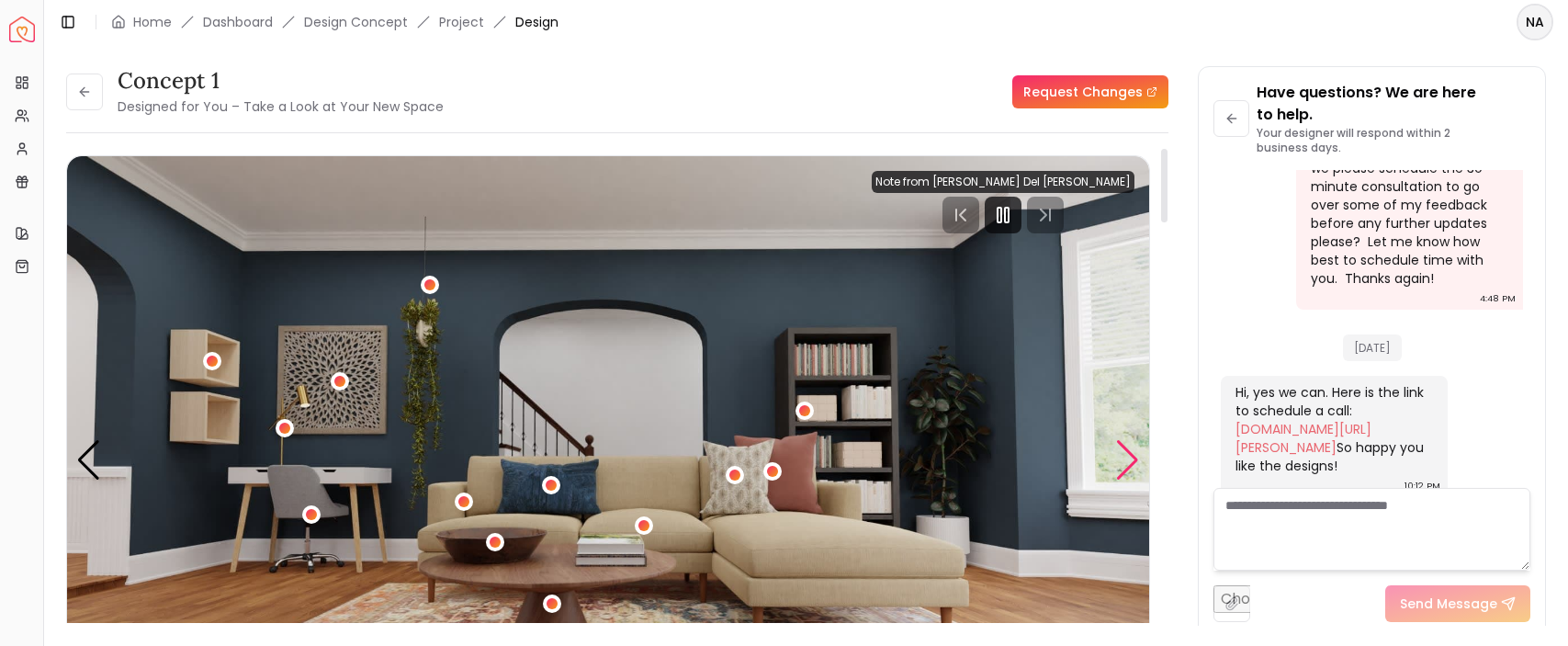
click at [1131, 471] on div "Next slide" at bounding box center [1127, 460] width 25 height 41
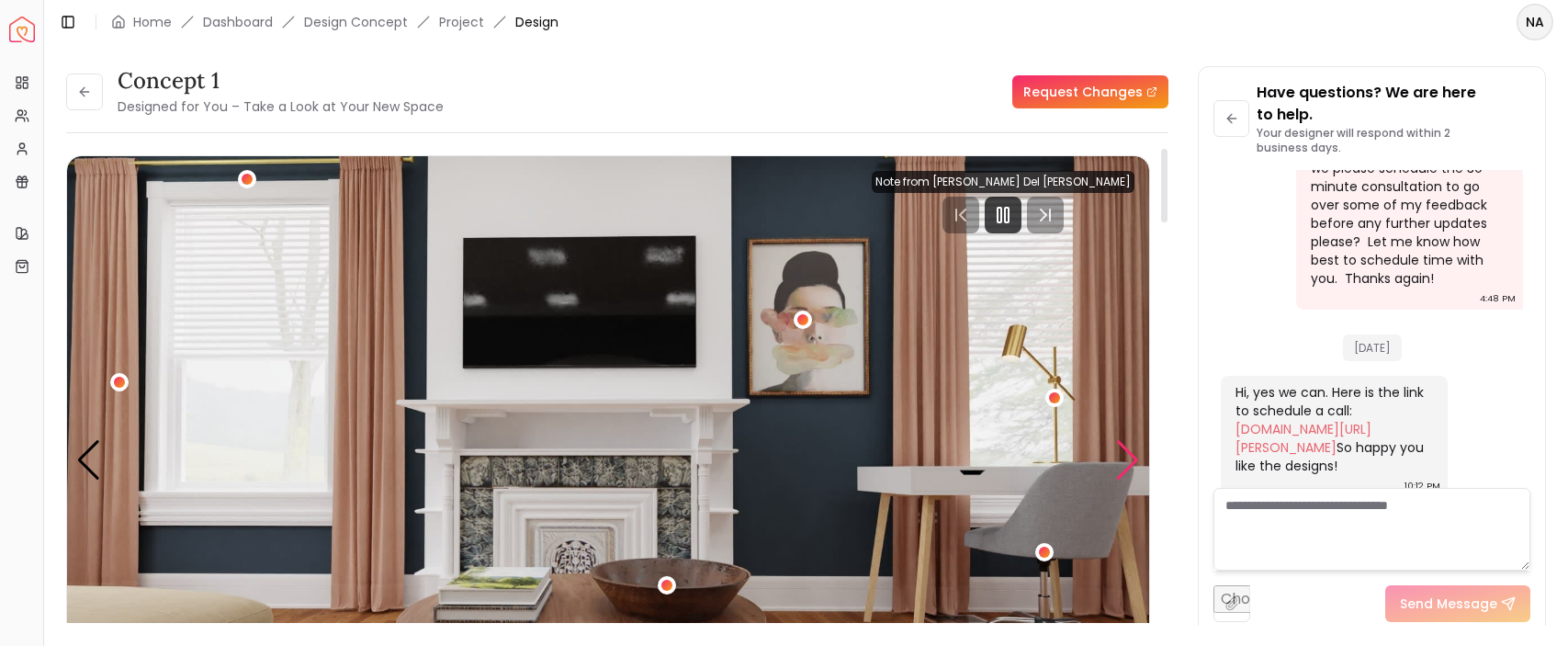
click at [1126, 470] on div "Next slide" at bounding box center [1127, 460] width 25 height 41
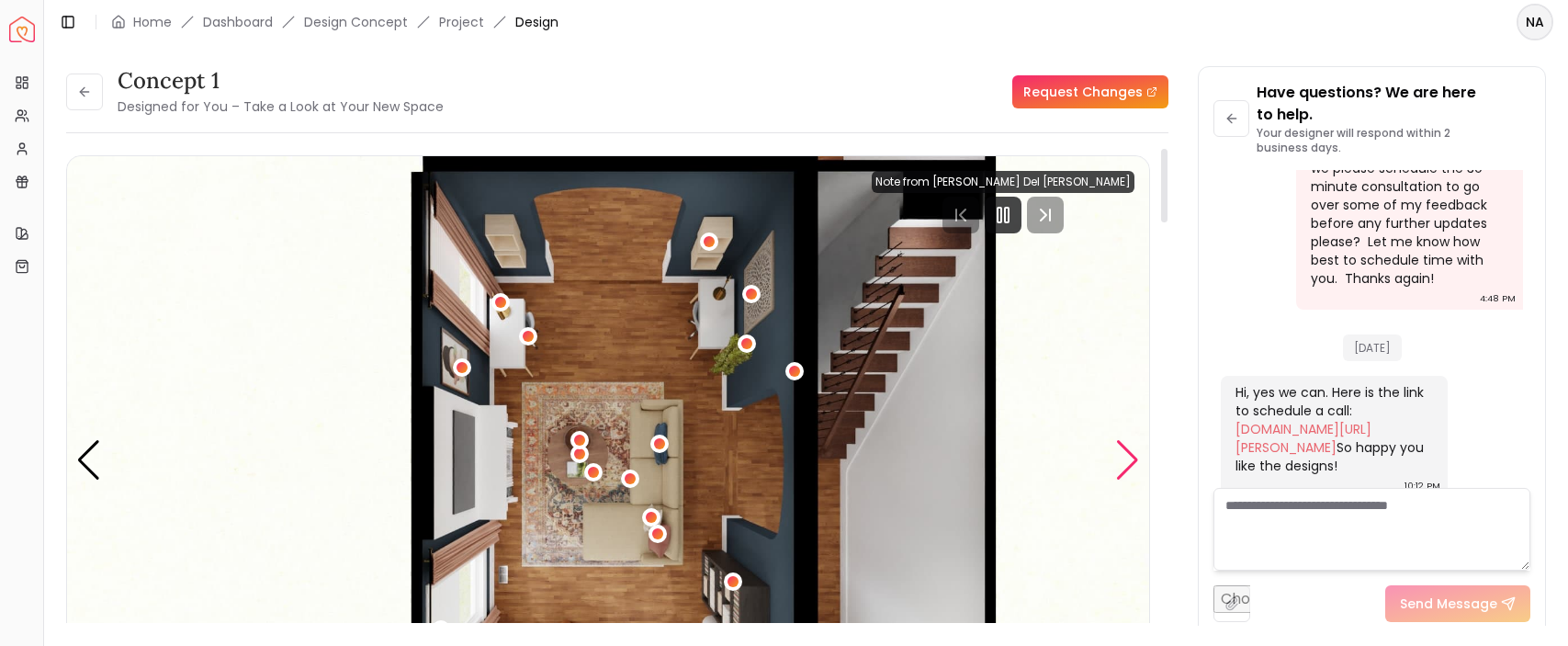
click at [1126, 470] on div "Next slide" at bounding box center [1127, 460] width 25 height 41
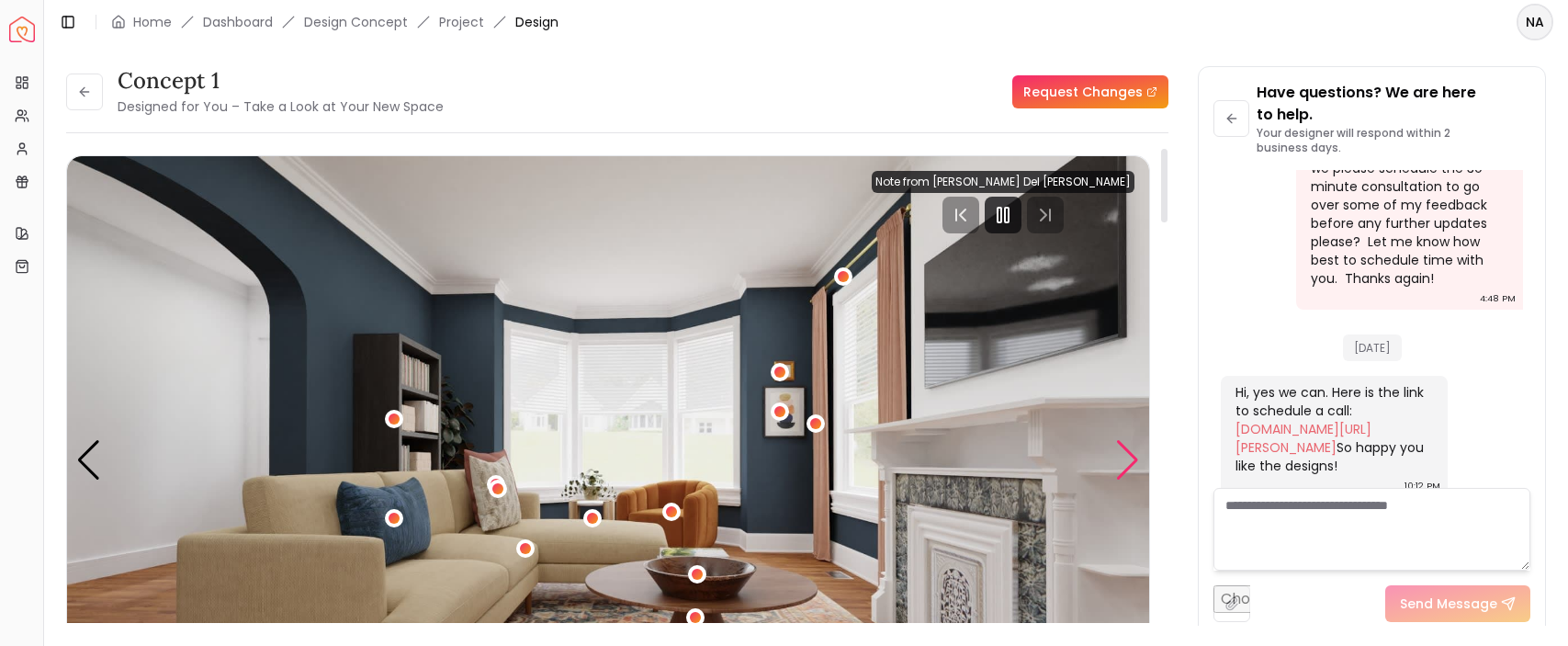
click at [1126, 470] on div "Next slide" at bounding box center [1127, 460] width 25 height 41
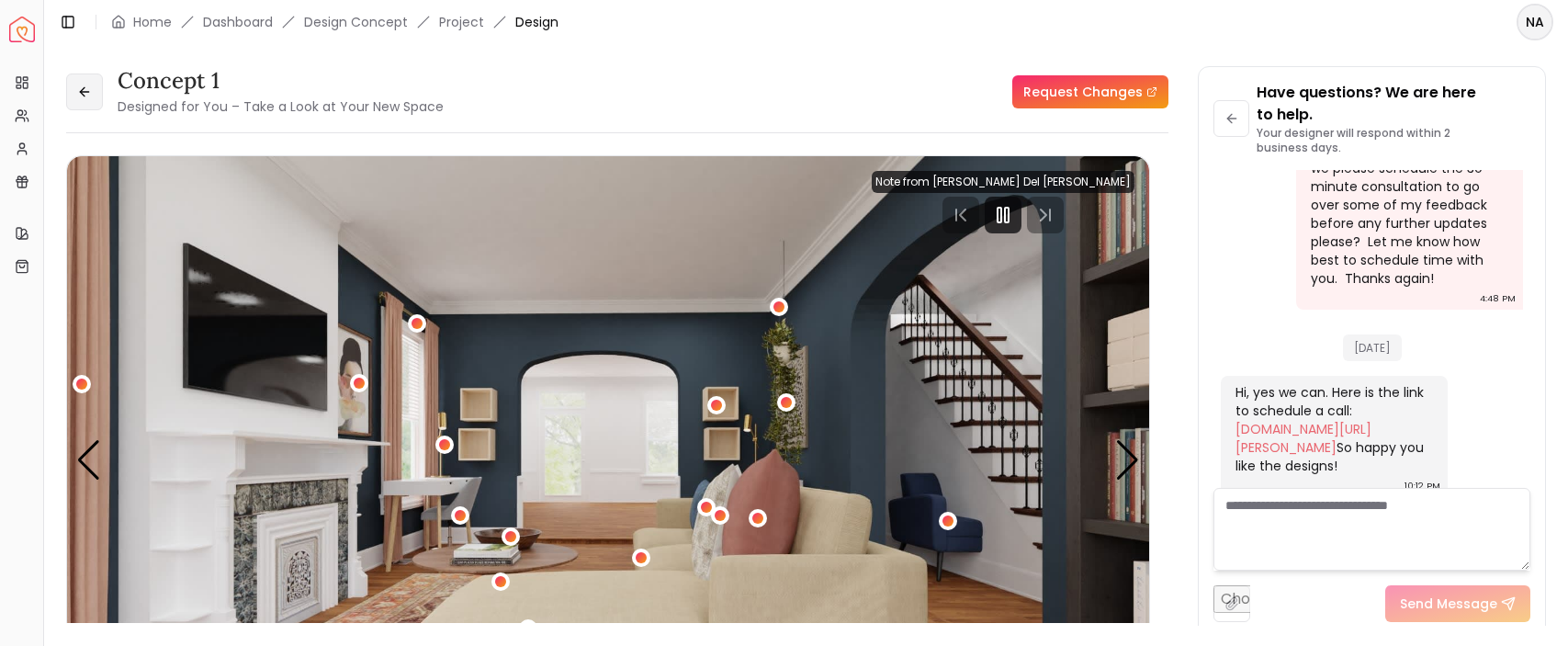
click at [80, 98] on icon at bounding box center [84, 91] width 15 height 15
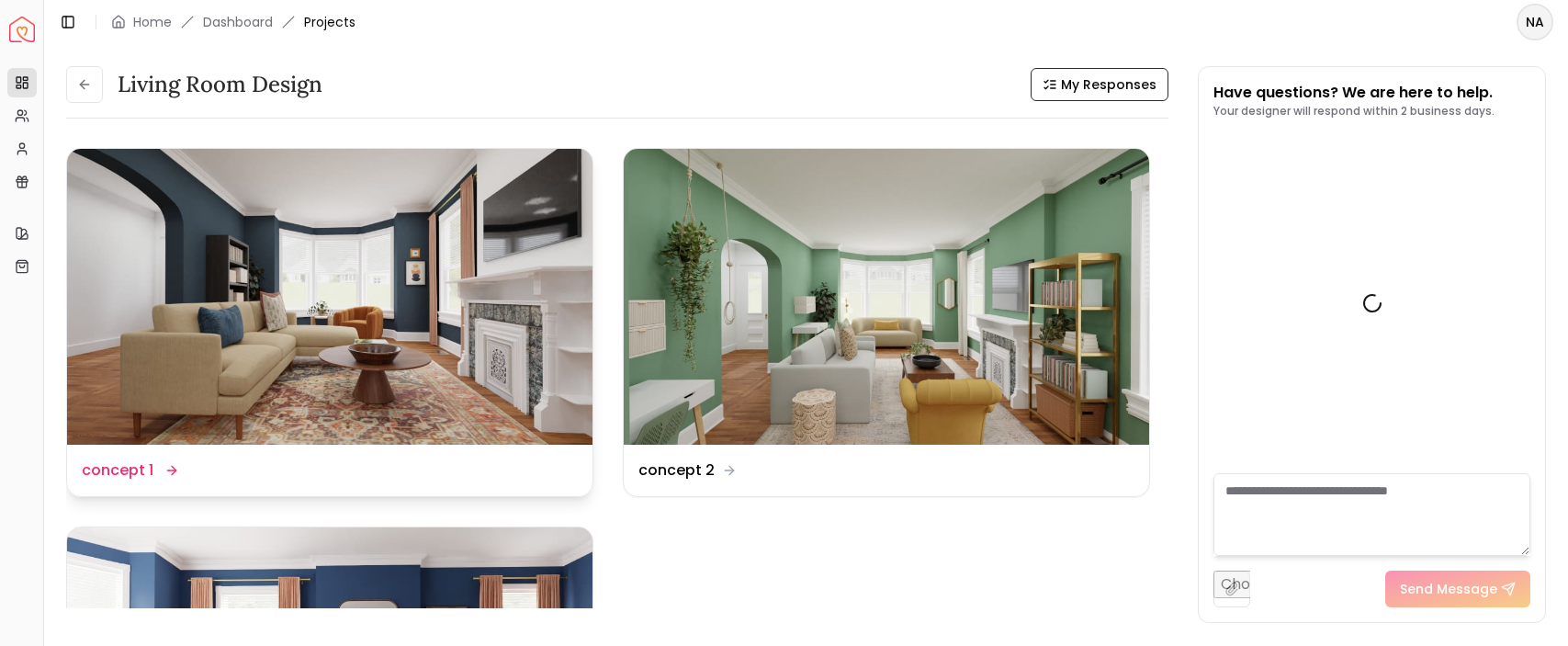
scroll to position [1684, 0]
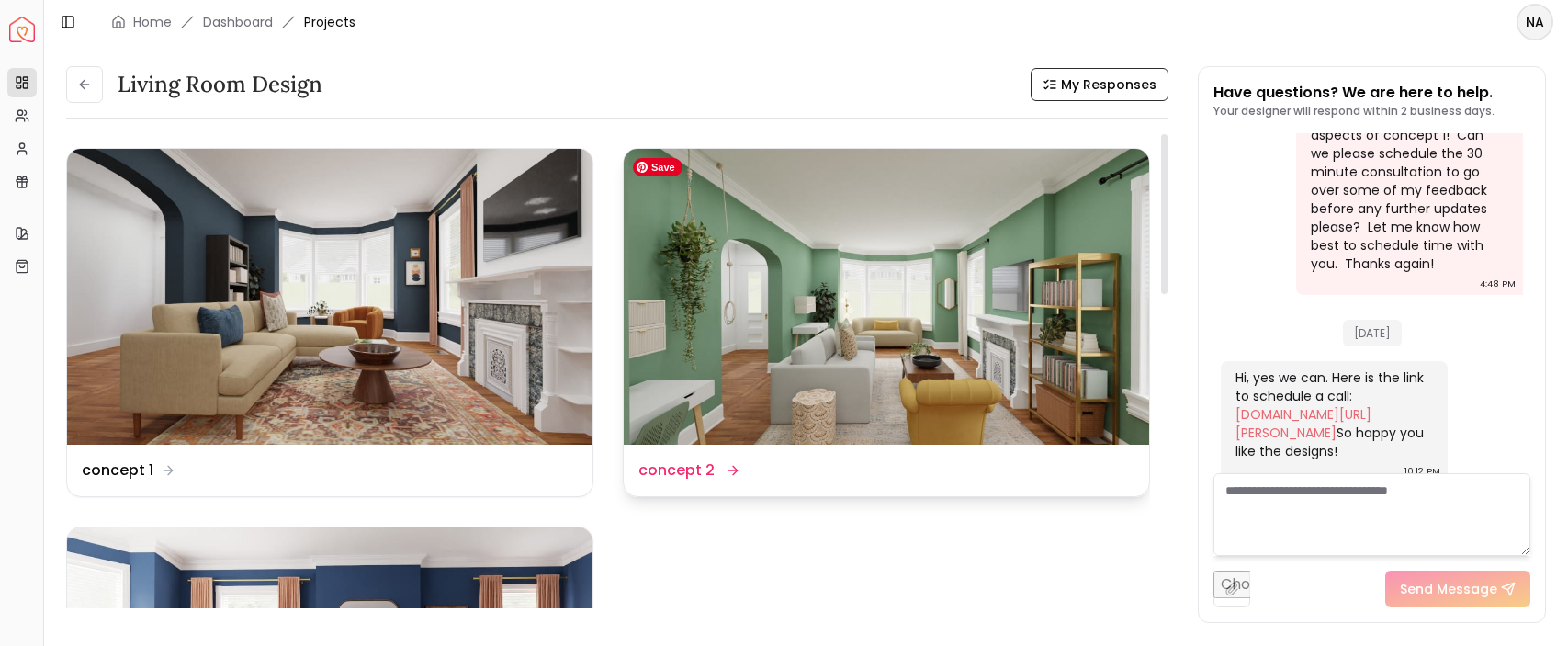
click at [896, 333] on img at bounding box center [887, 297] width 526 height 296
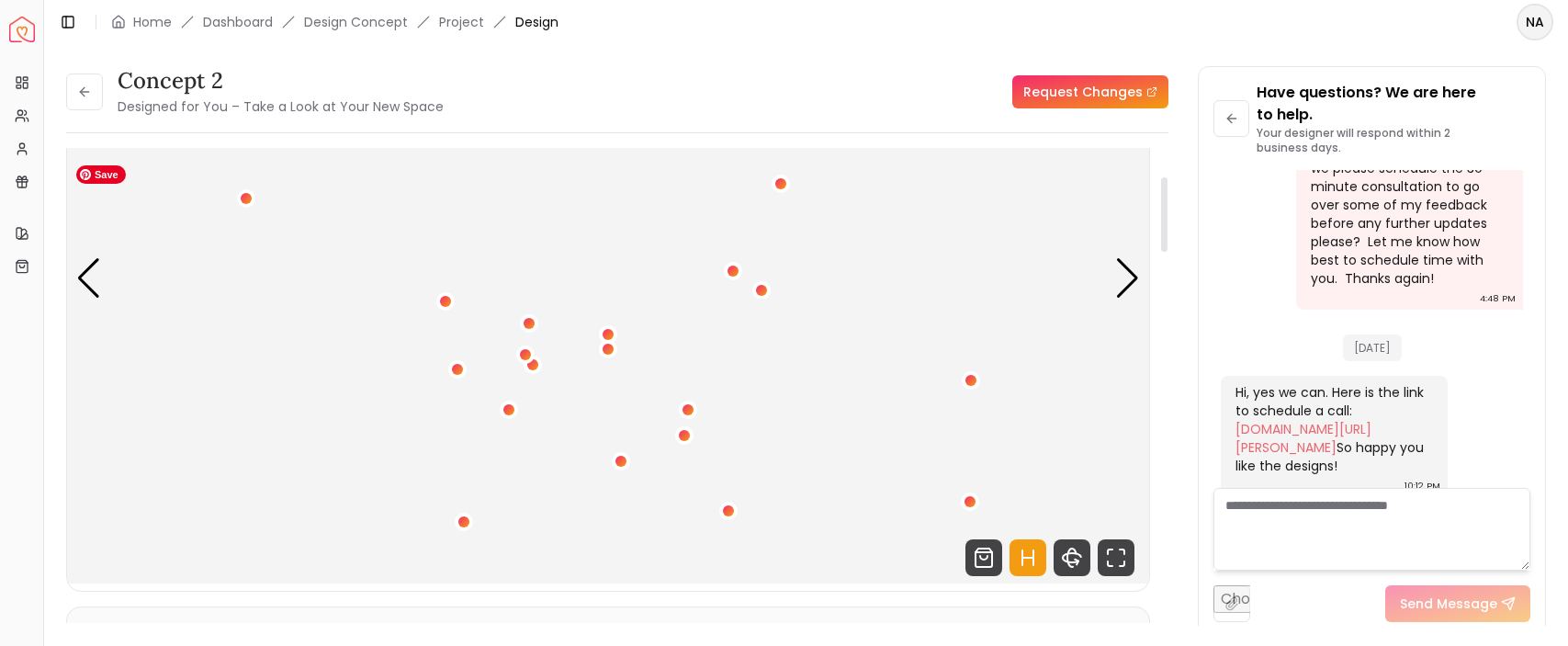
scroll to position [188, 0]
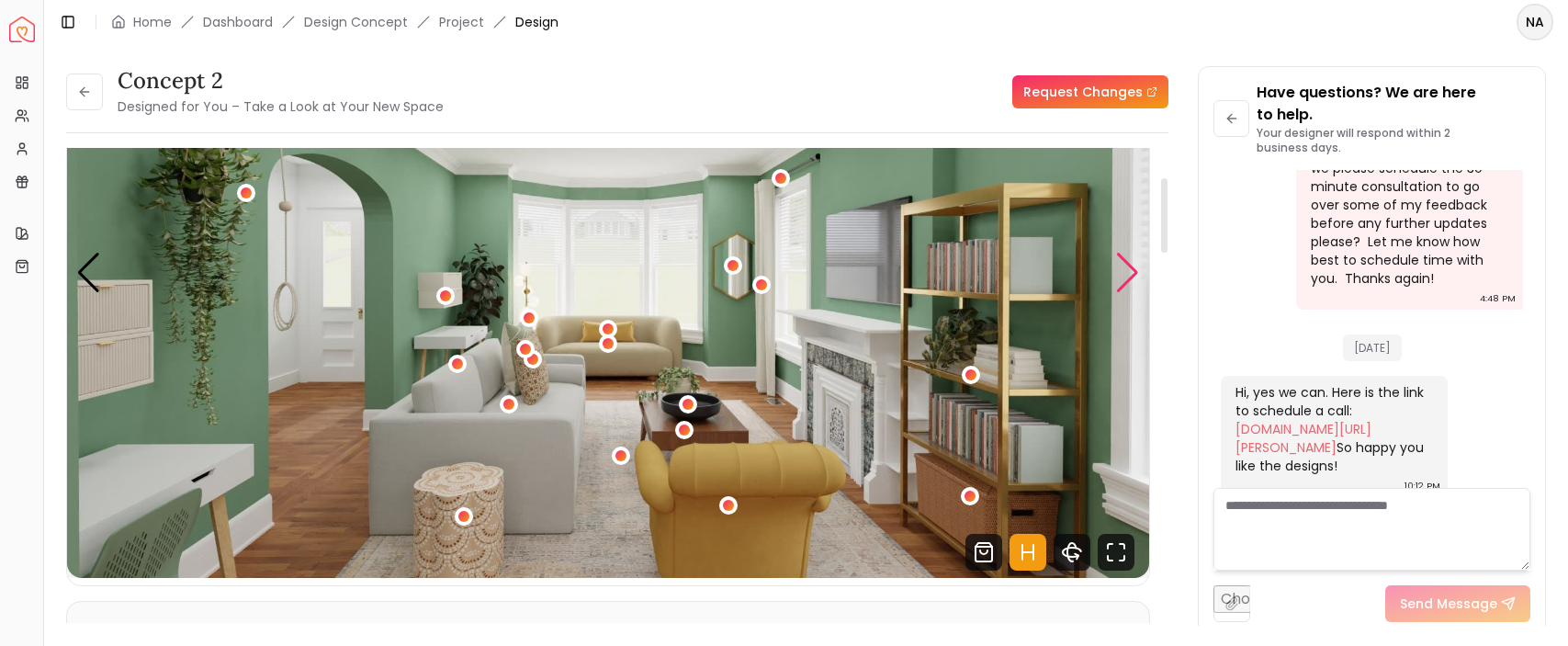
click at [1128, 284] on div "Next slide" at bounding box center [1127, 273] width 25 height 41
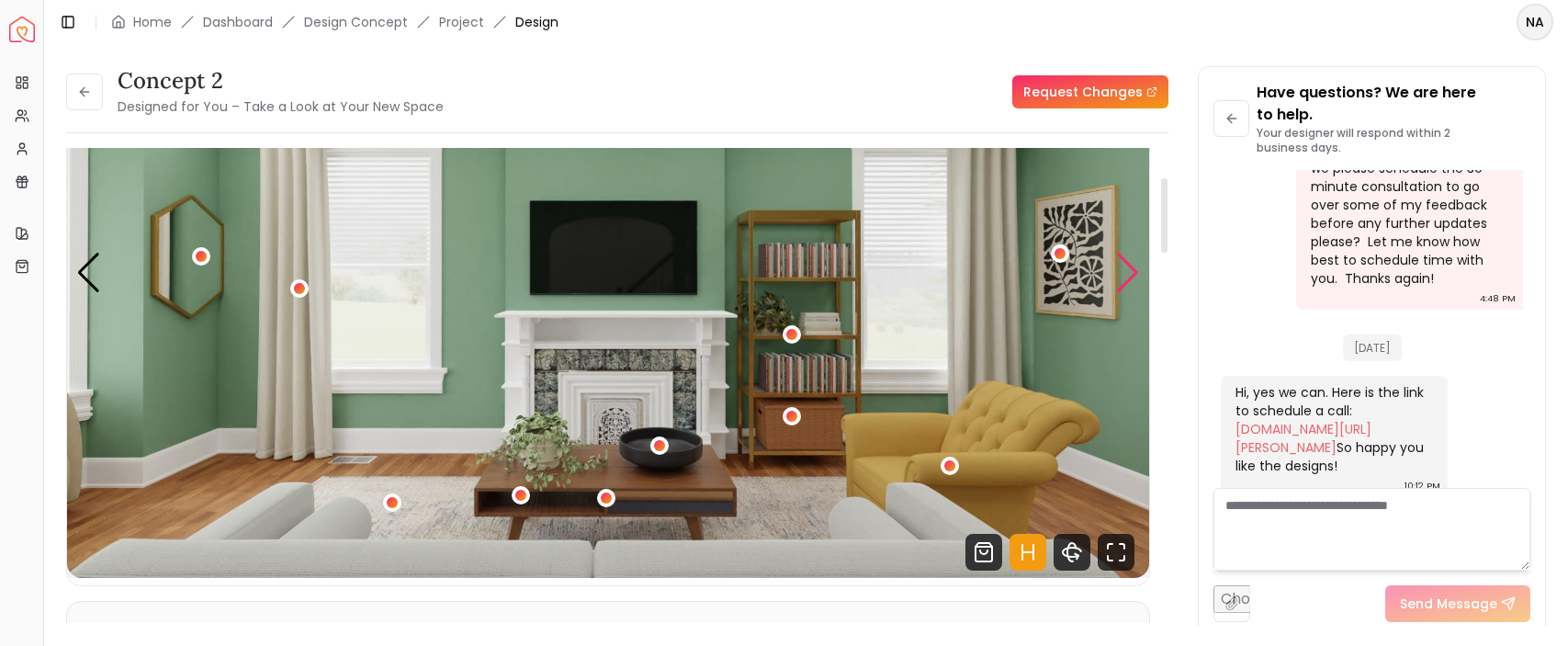
click at [1128, 284] on div "Next slide" at bounding box center [1127, 273] width 25 height 41
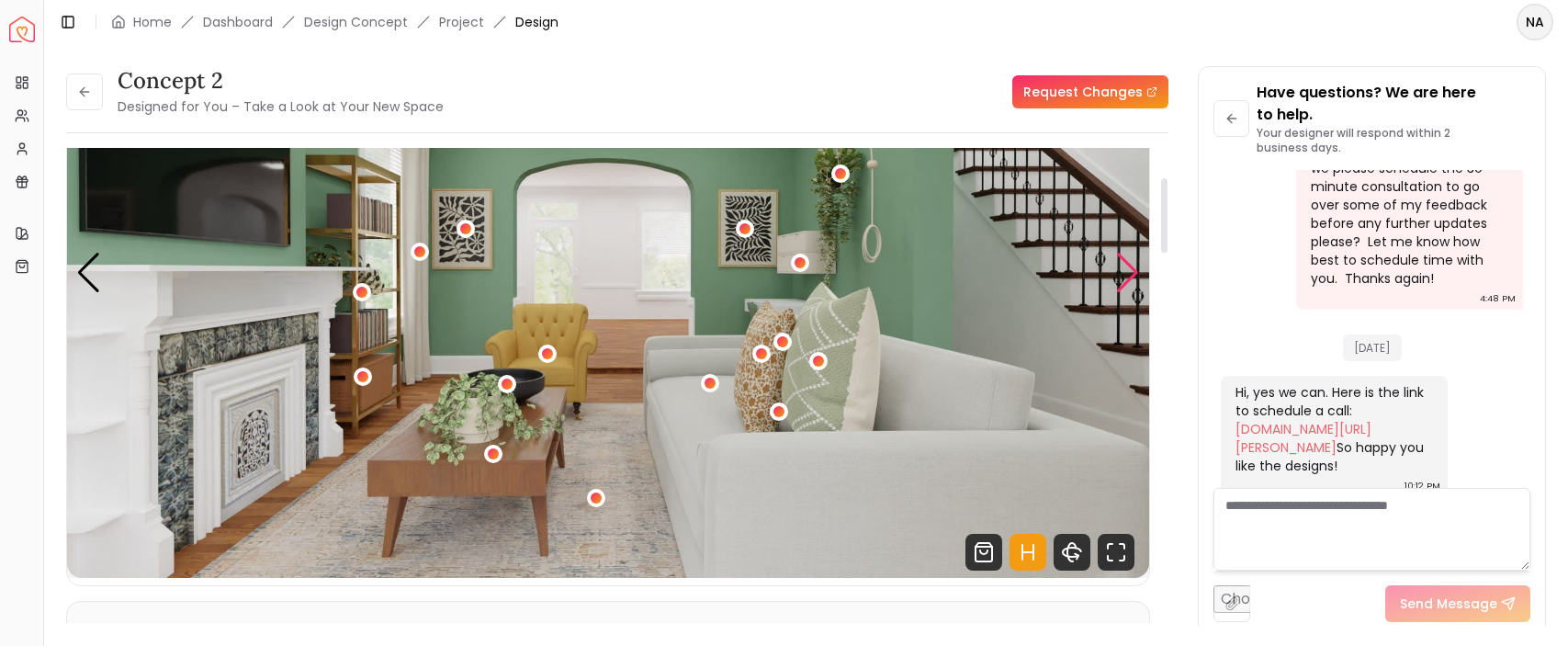
click at [1128, 284] on div "Next slide" at bounding box center [1127, 273] width 25 height 41
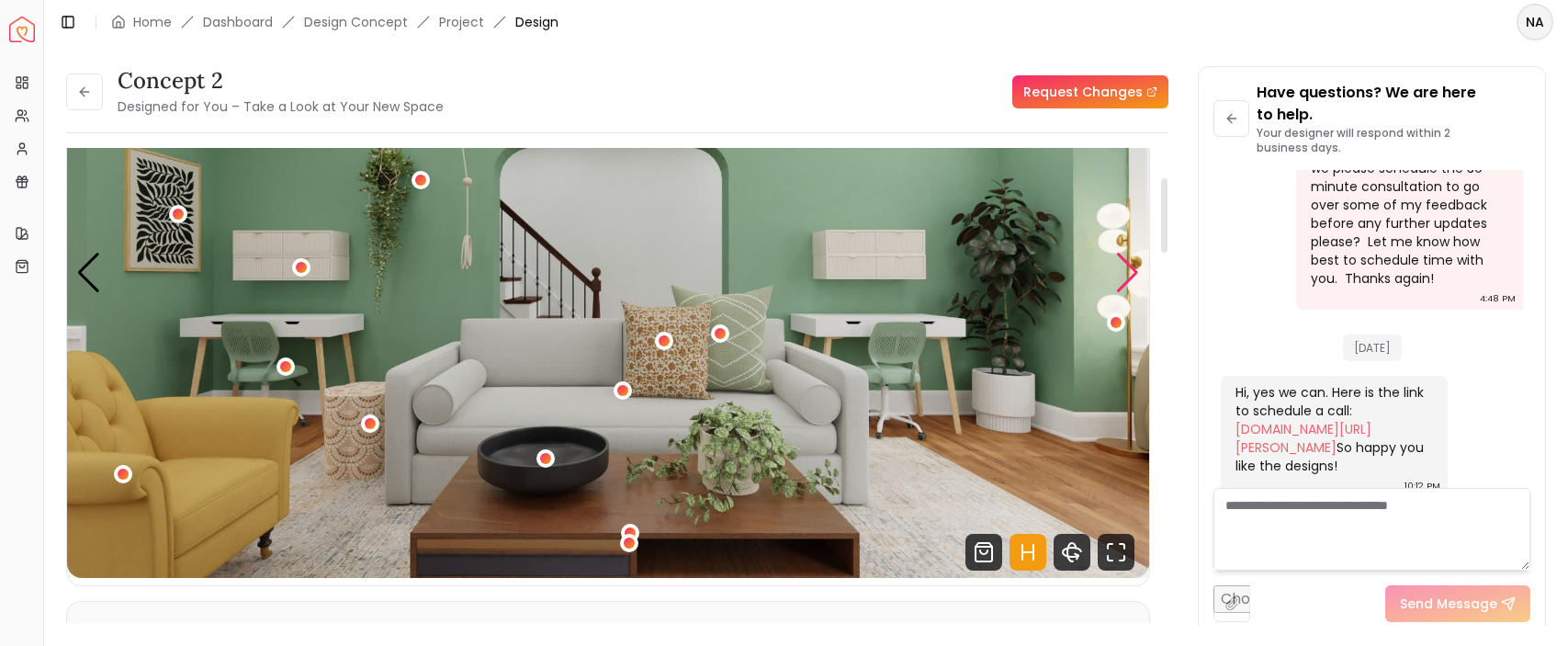
click at [1129, 284] on div "Next slide" at bounding box center [1127, 273] width 25 height 41
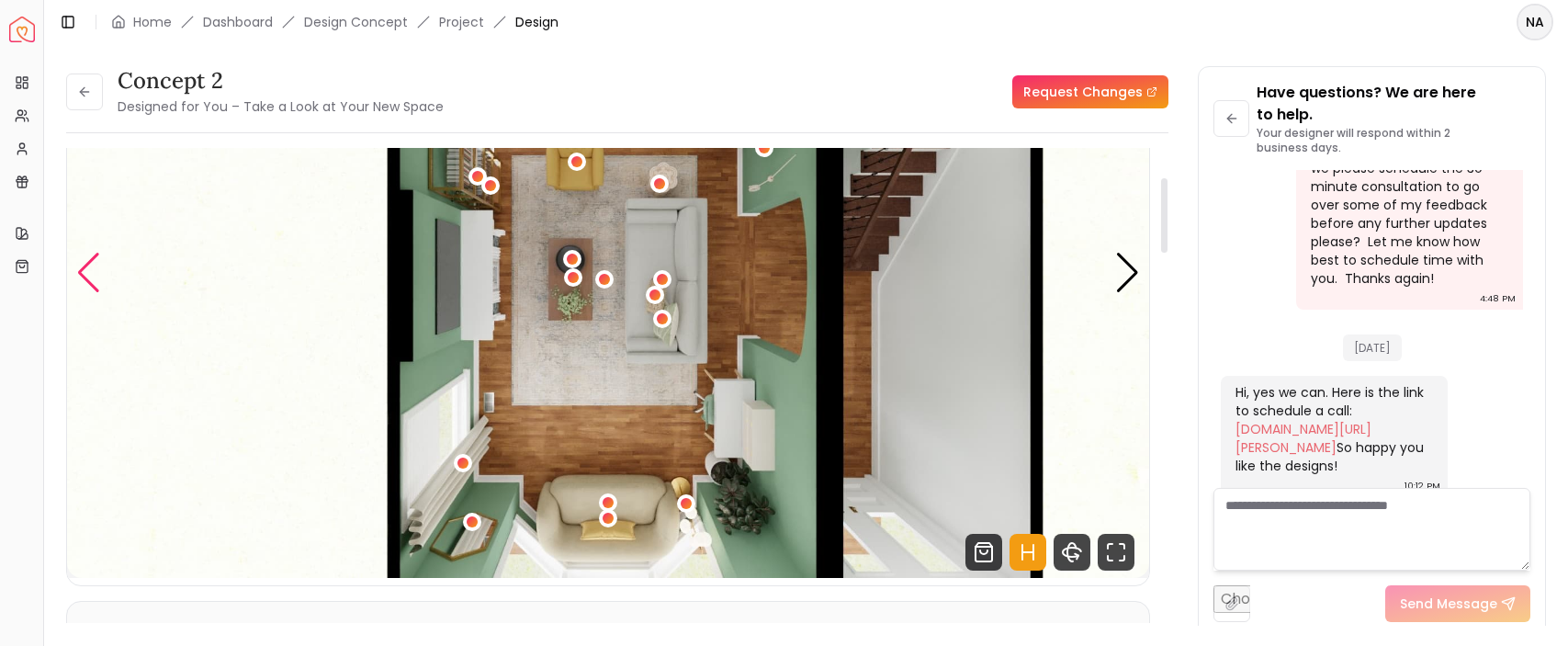
click at [81, 265] on div "Previous slide" at bounding box center [88, 273] width 25 height 41
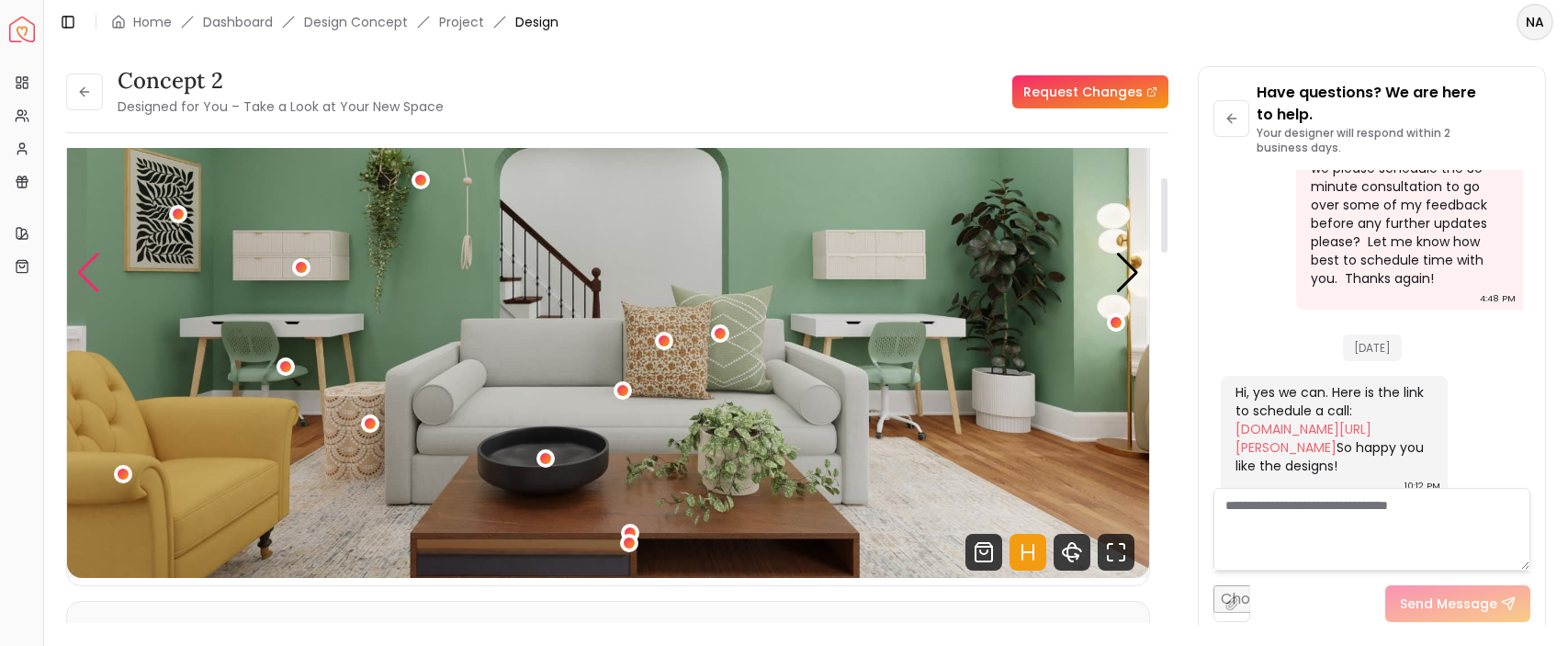
click at [81, 265] on div "Previous slide" at bounding box center [88, 273] width 25 height 41
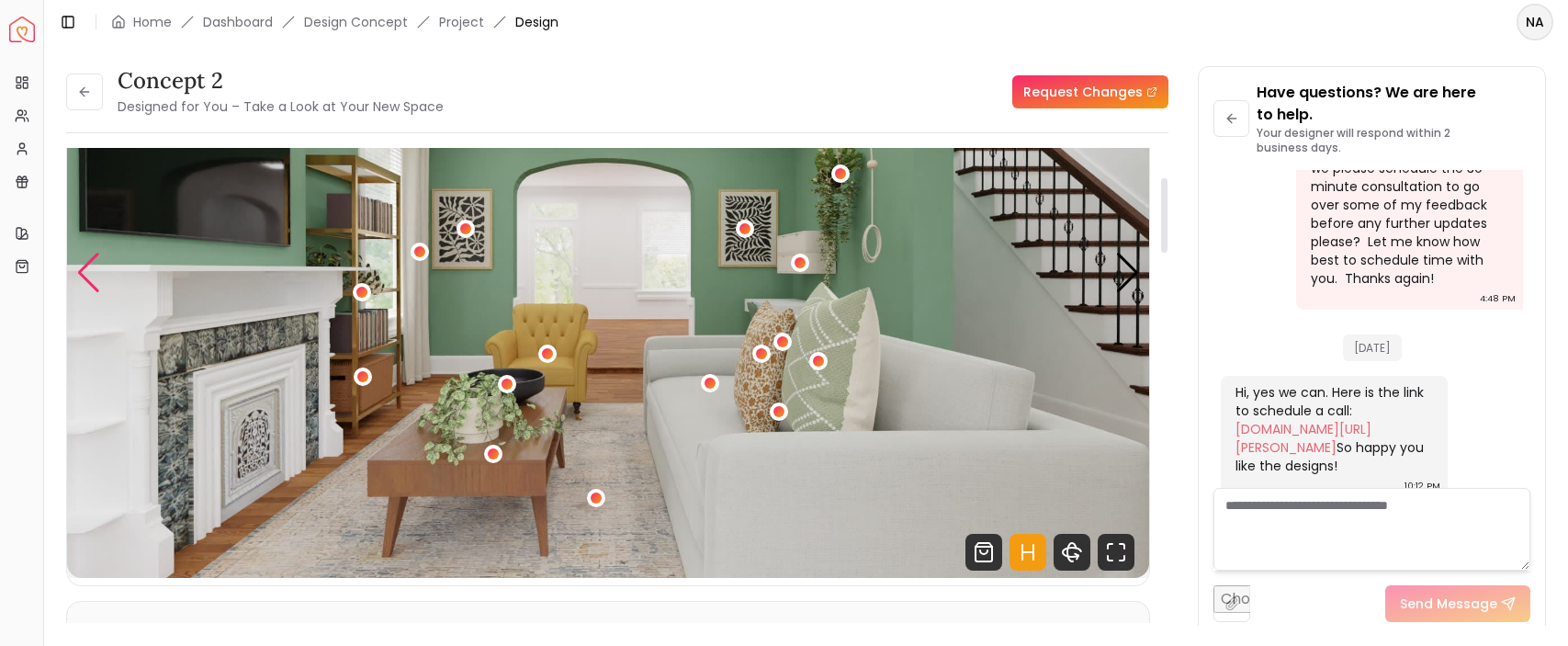
click at [81, 265] on div "Previous slide" at bounding box center [88, 273] width 25 height 41
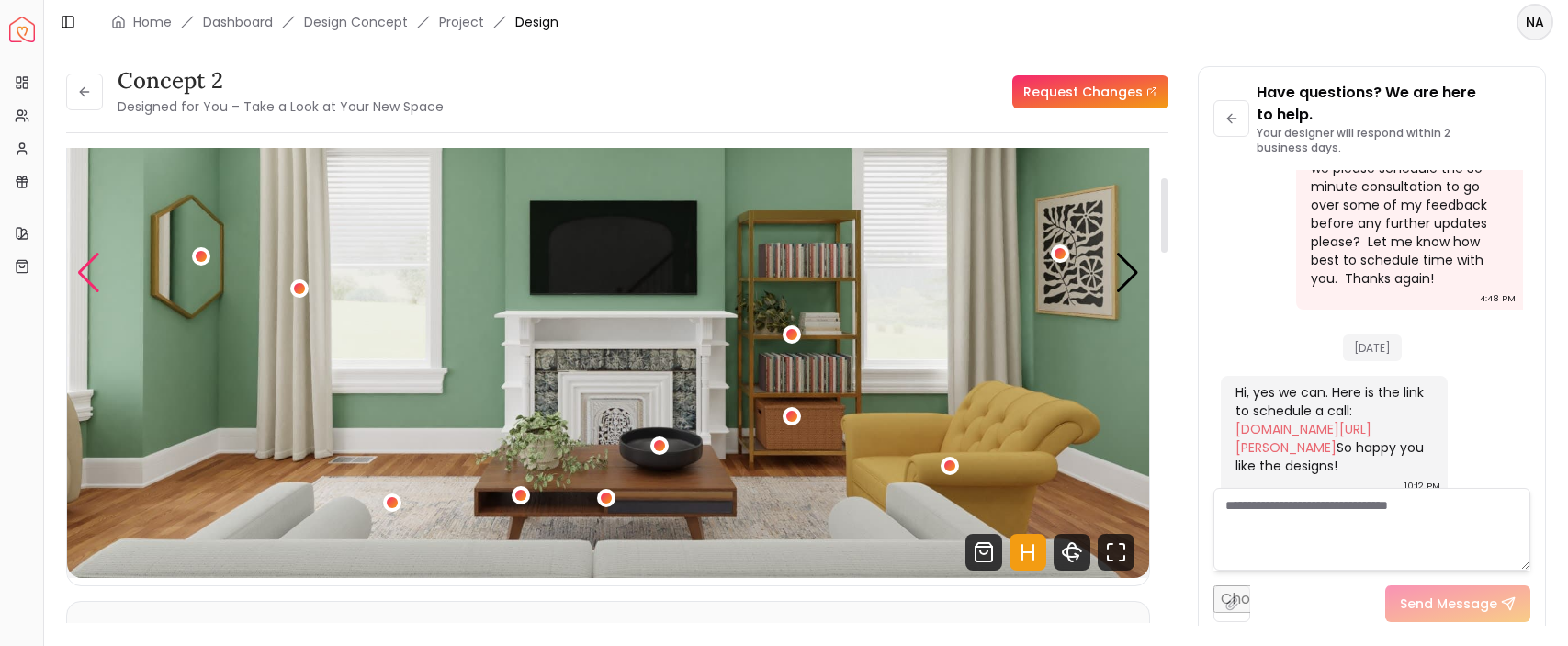
click at [81, 265] on div "Previous slide" at bounding box center [88, 273] width 25 height 41
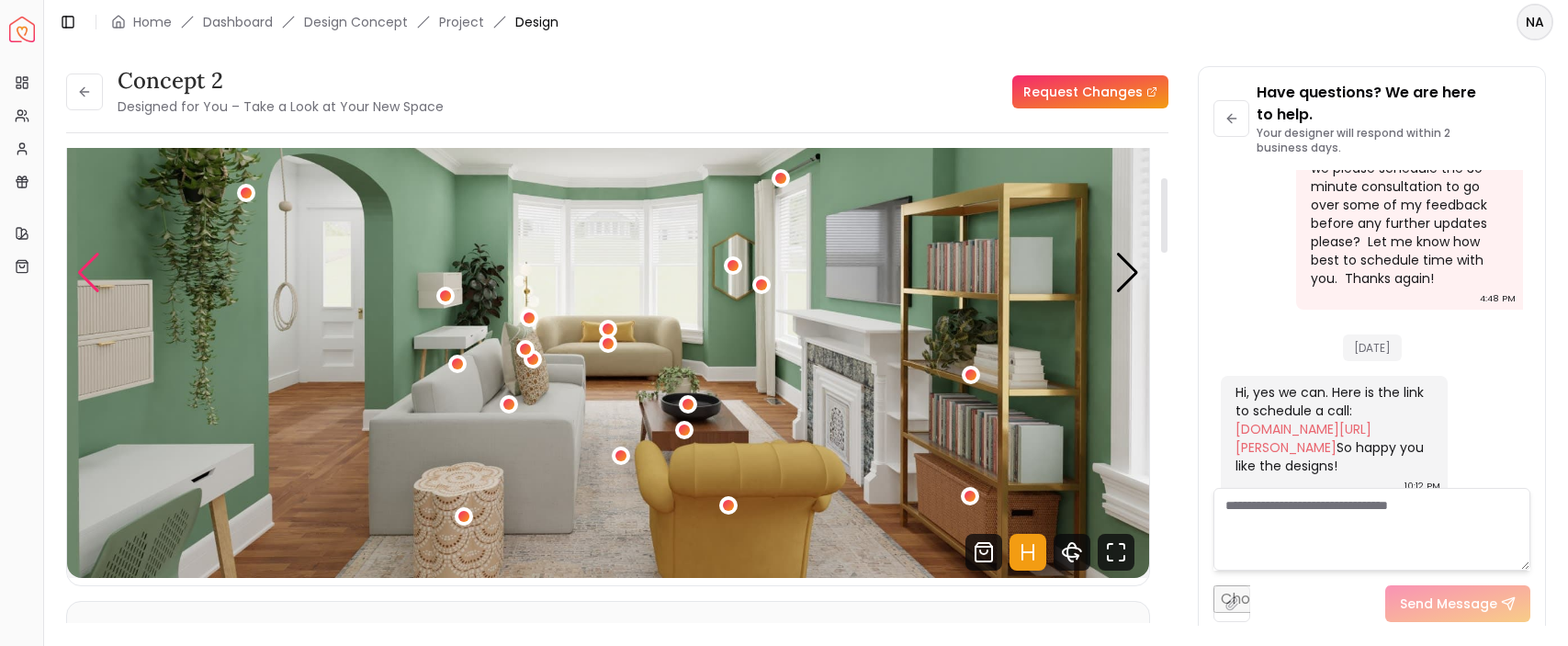
click at [81, 265] on div "Previous slide" at bounding box center [88, 273] width 25 height 41
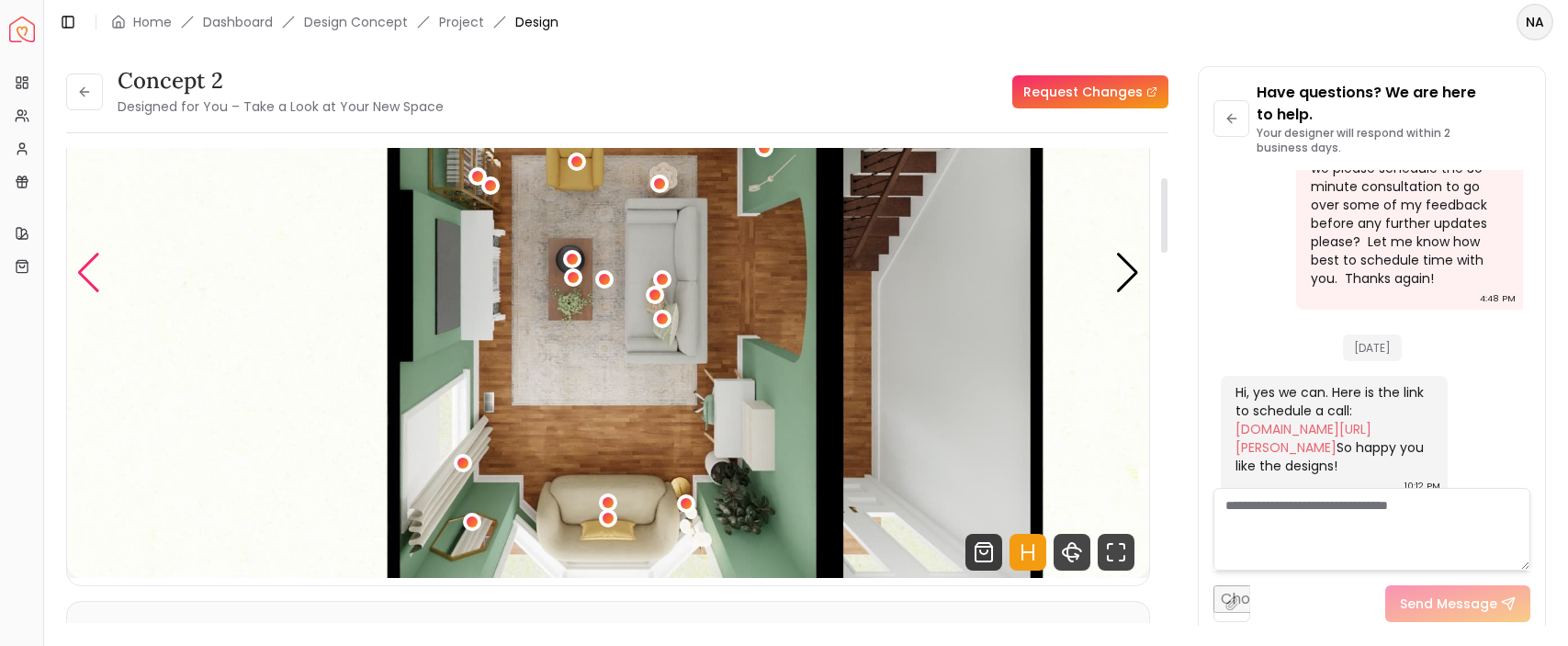
click at [81, 265] on div "Previous slide" at bounding box center [88, 273] width 25 height 41
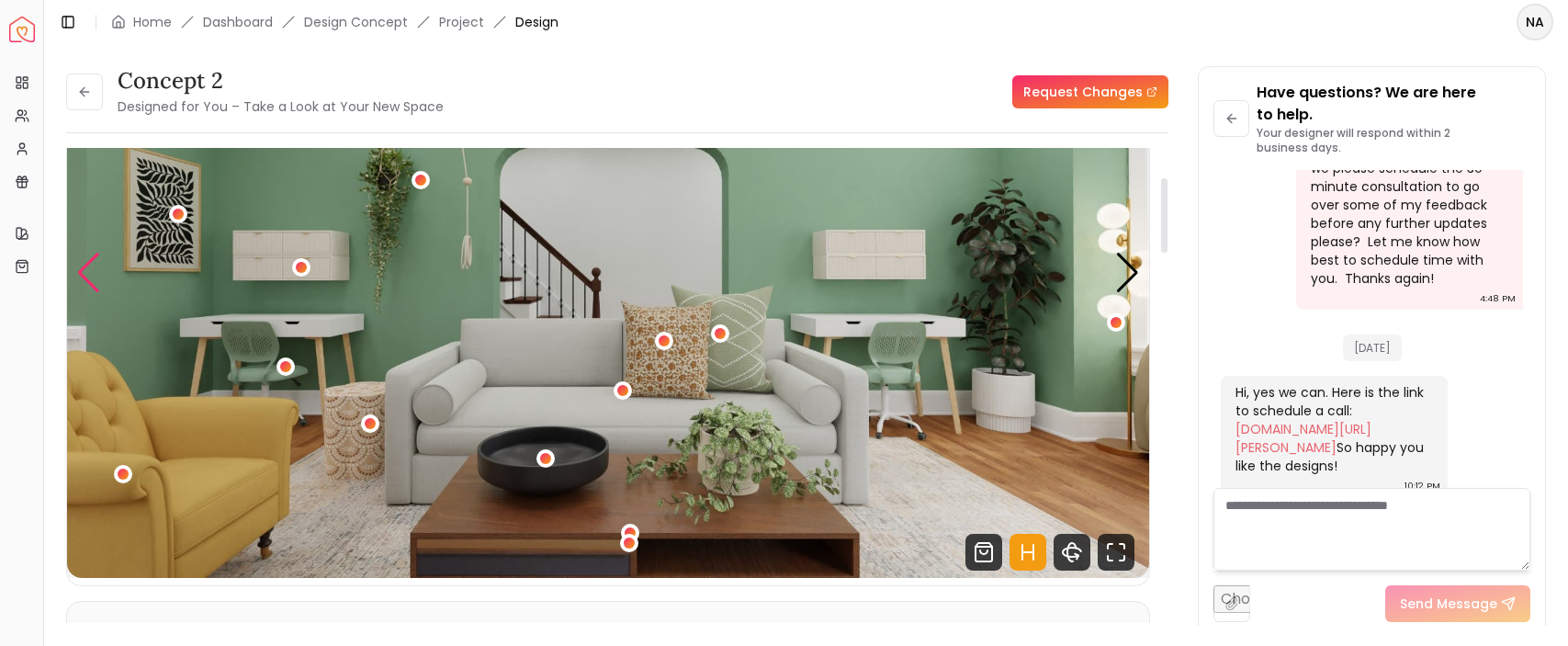
click at [81, 265] on div "Previous slide" at bounding box center [88, 273] width 25 height 41
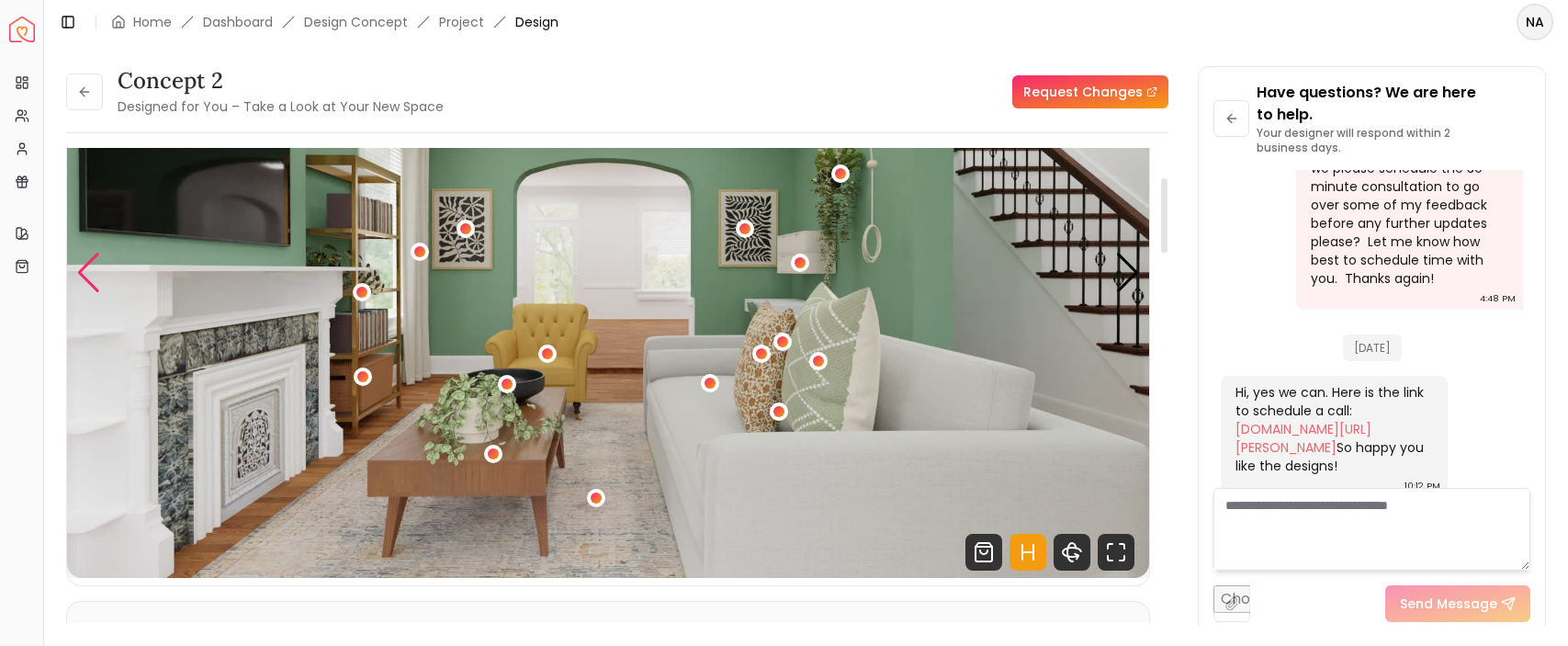
click at [81, 265] on div "Previous slide" at bounding box center [88, 273] width 25 height 41
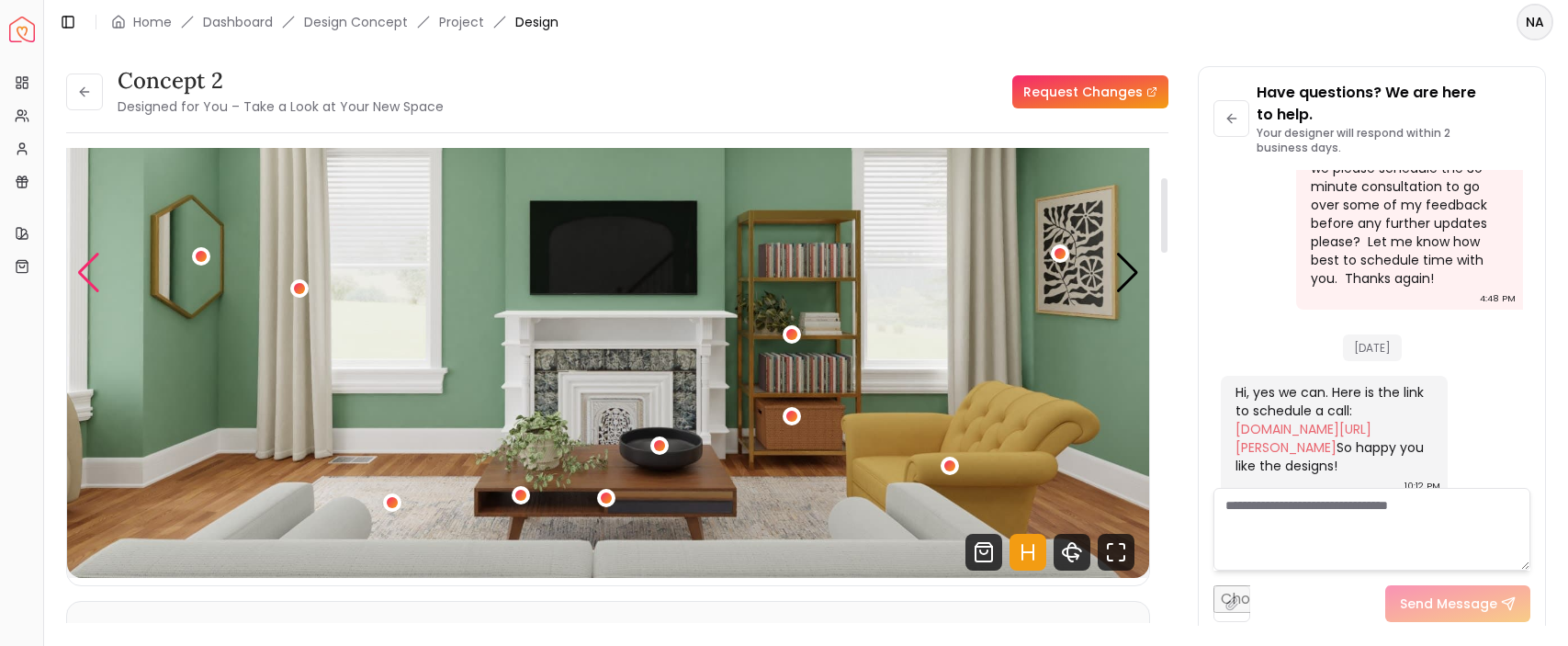
click at [81, 265] on div "Previous slide" at bounding box center [88, 273] width 25 height 41
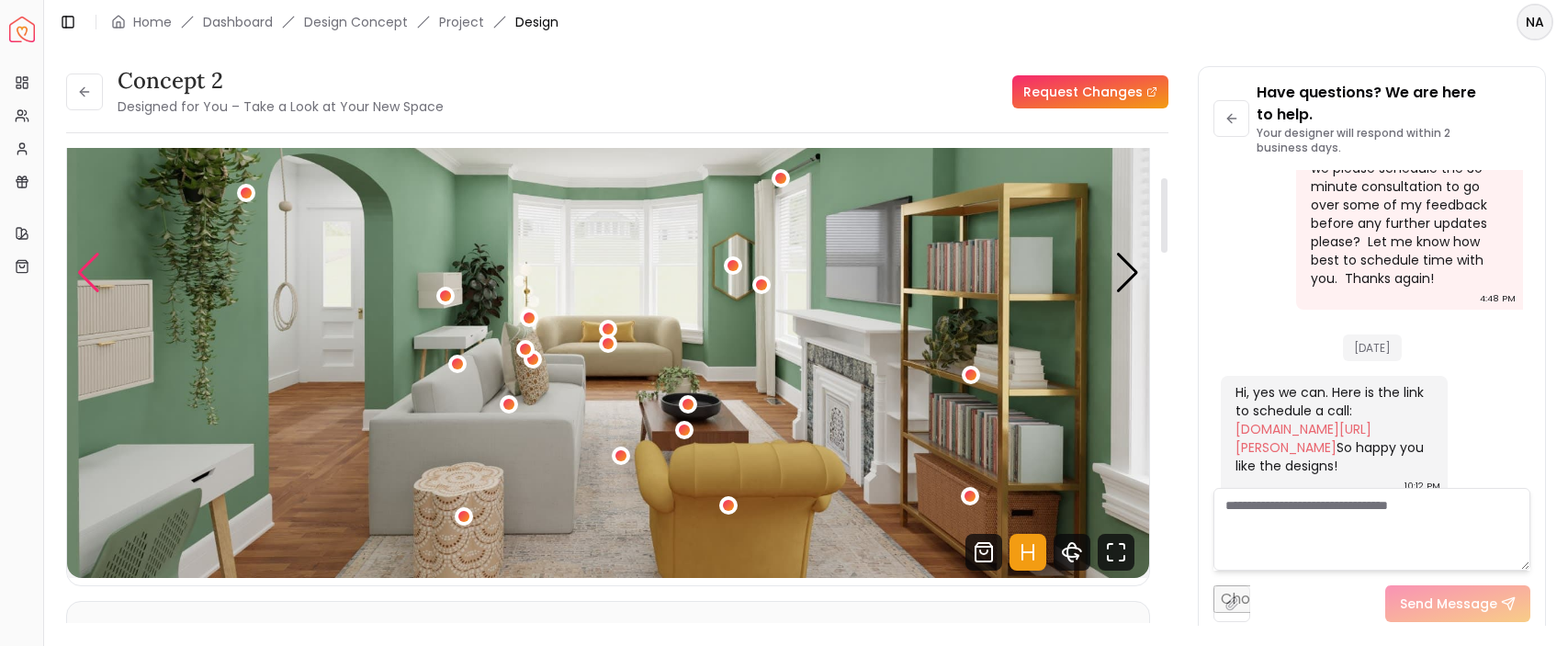
click at [81, 265] on div "Previous slide" at bounding box center [88, 273] width 25 height 41
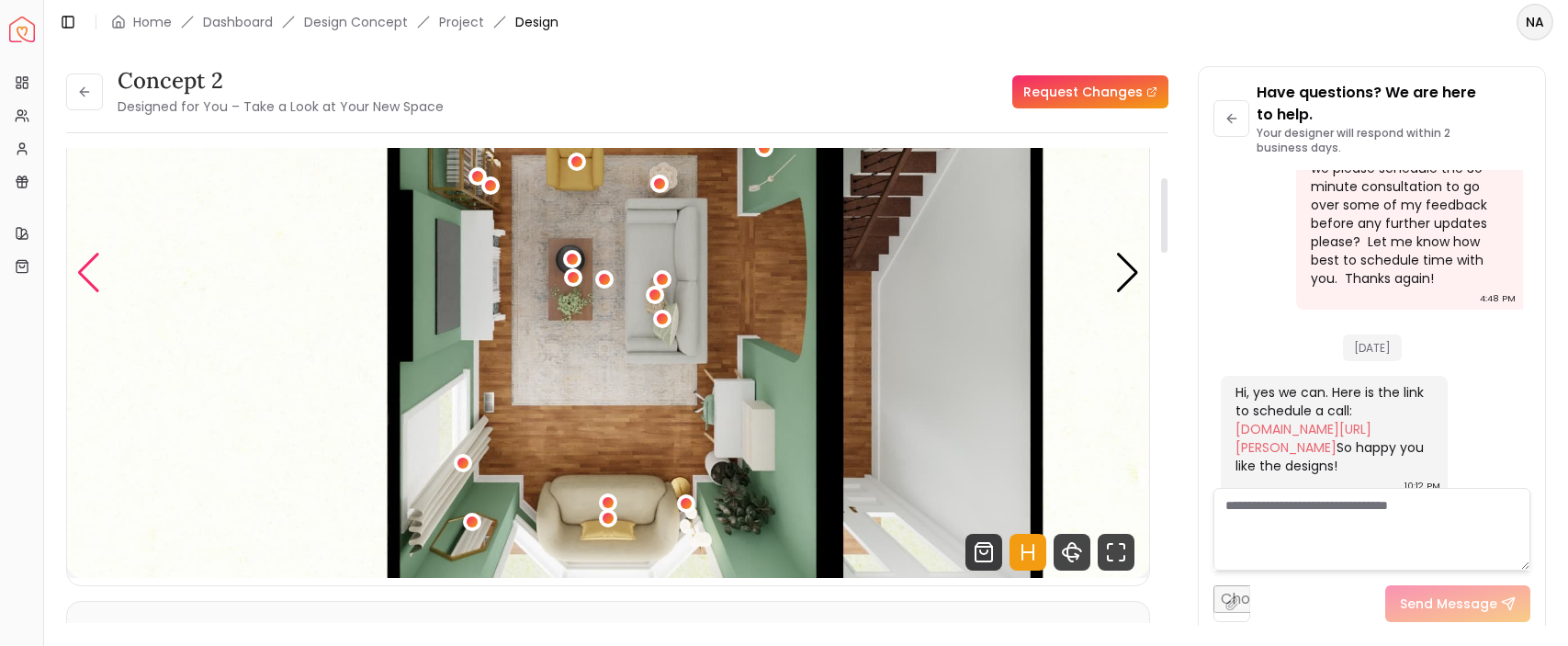
click at [81, 265] on div "Previous slide" at bounding box center [88, 273] width 25 height 41
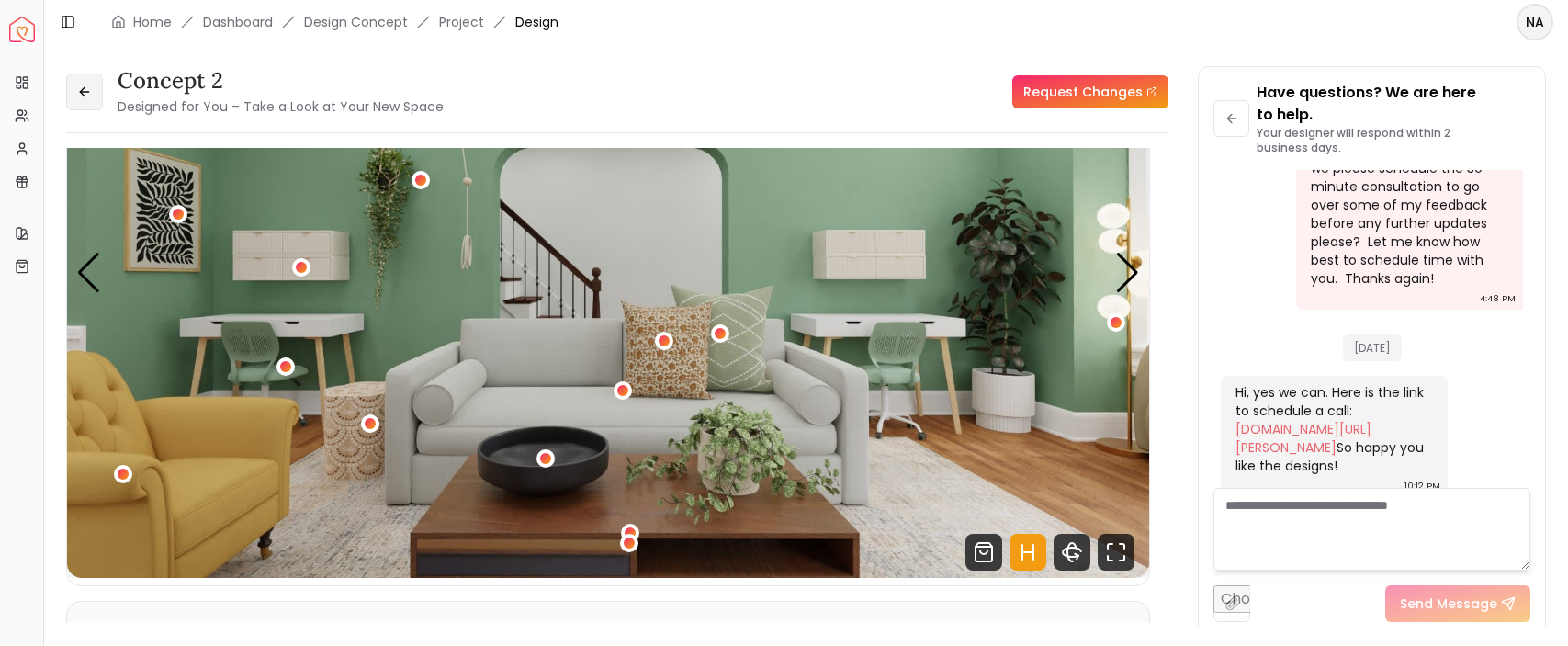
click at [91, 96] on icon at bounding box center [84, 91] width 15 height 15
